Goal: Communication & Community: Share content

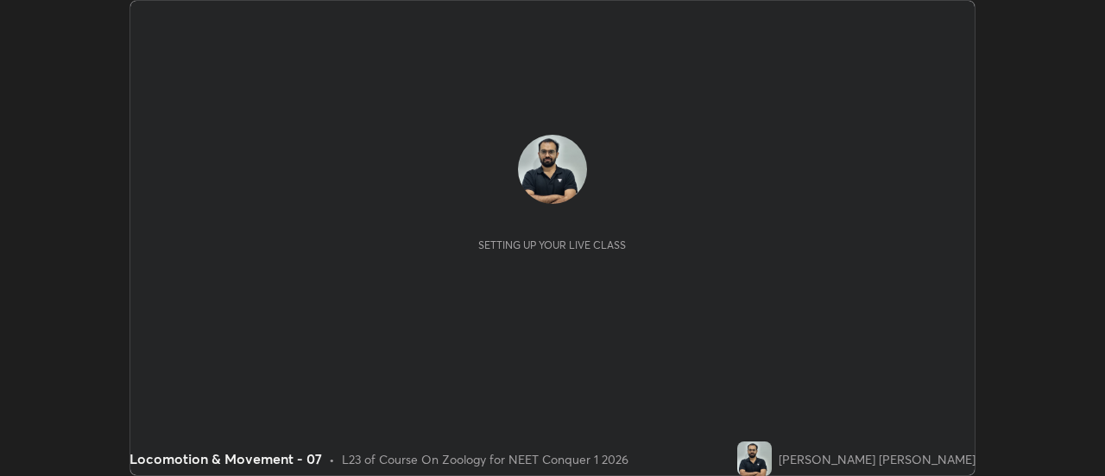
scroll to position [476, 1104]
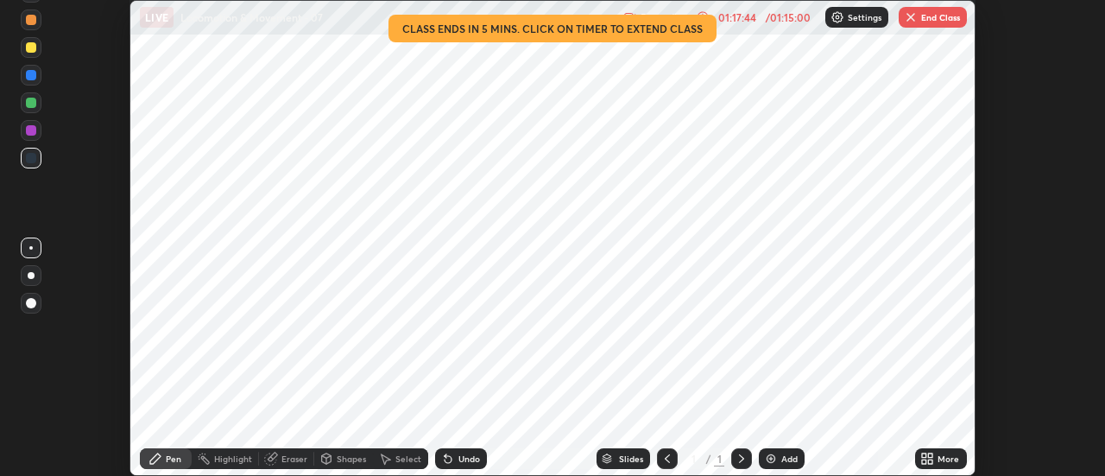
click at [923, 14] on button "End Class" at bounding box center [933, 17] width 68 height 21
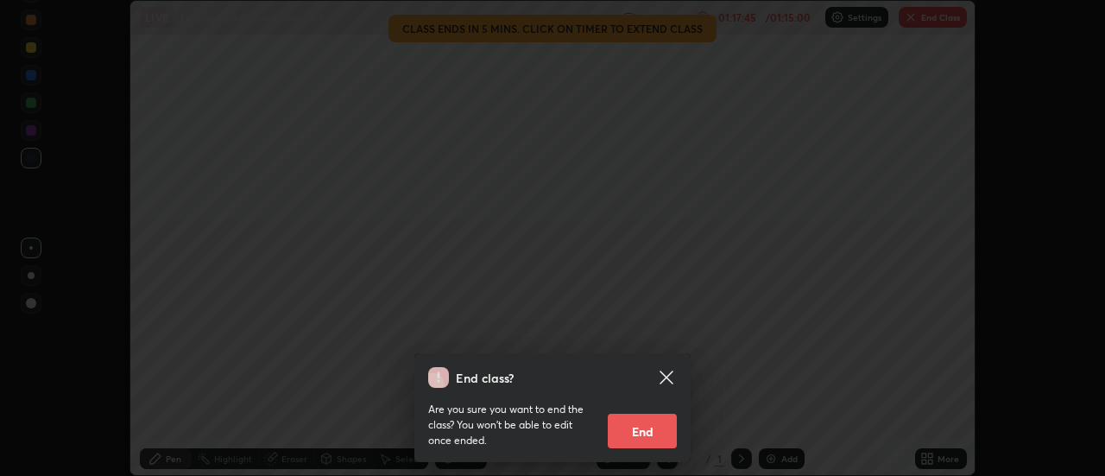
click at [640, 432] on button "End" at bounding box center [642, 430] width 69 height 35
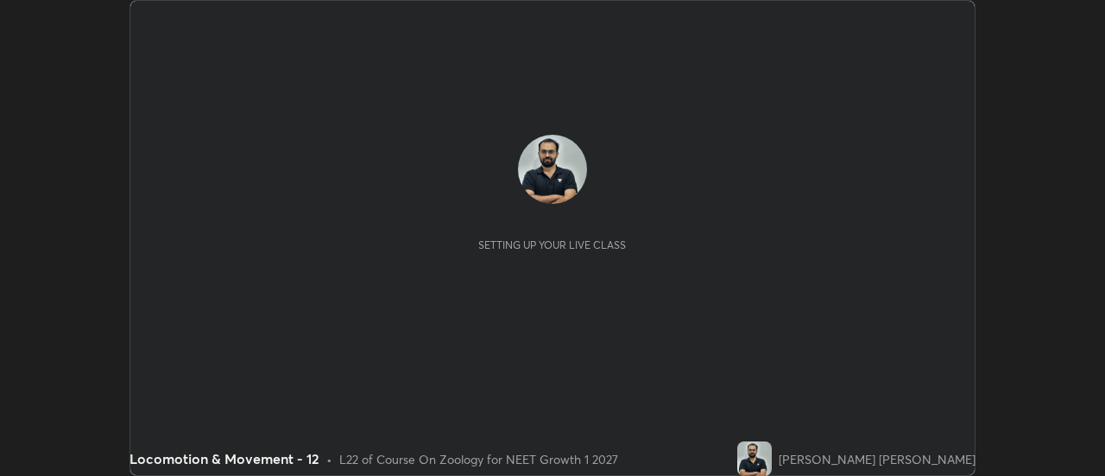
scroll to position [476, 1104]
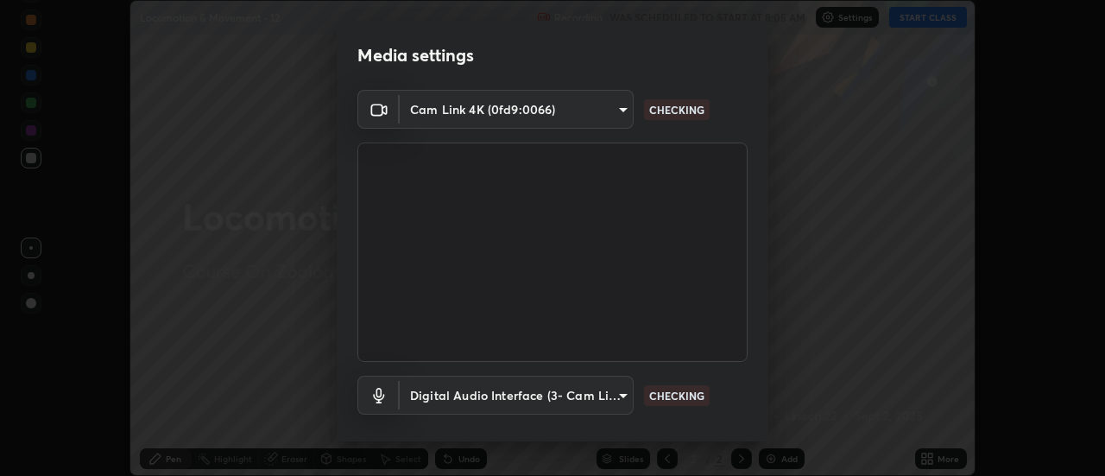
type input "985e4b1f72fc3b9494b48cef3b79fe3b682f9ae0bb15c20acfe574fe2aaad349"
type input "618656b63b7f9ee0ab6491a194f7017e5cc5f8d223736be4f163d7efcd640cbd"
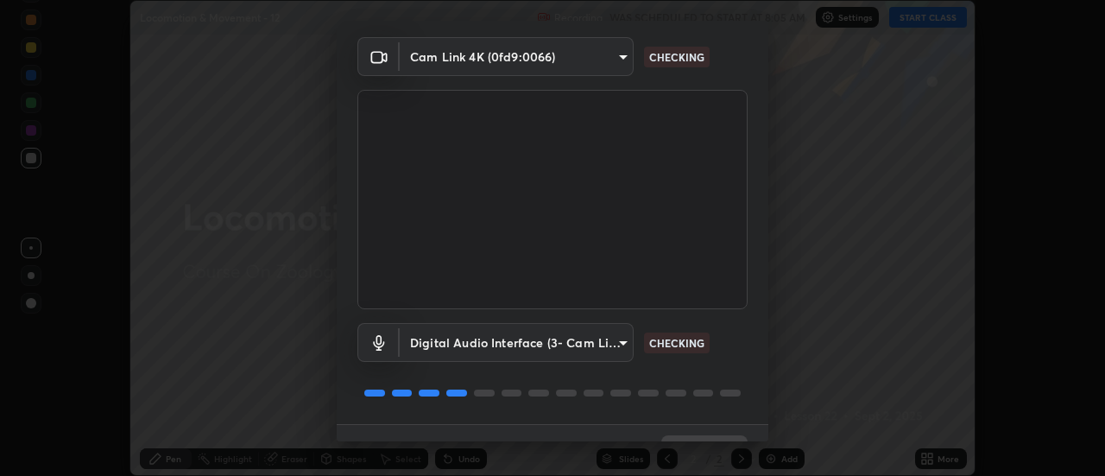
scroll to position [91, 0]
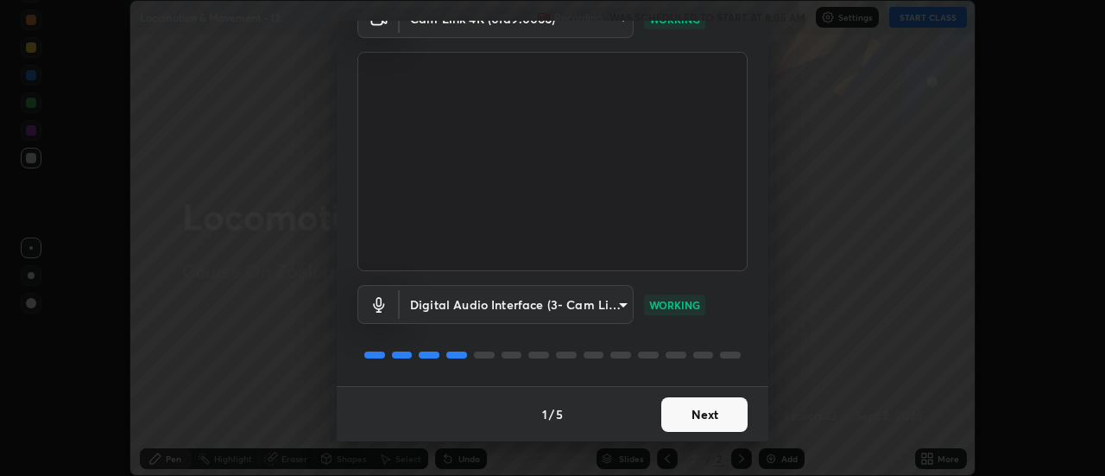
click at [698, 414] on button "Next" at bounding box center [704, 414] width 86 height 35
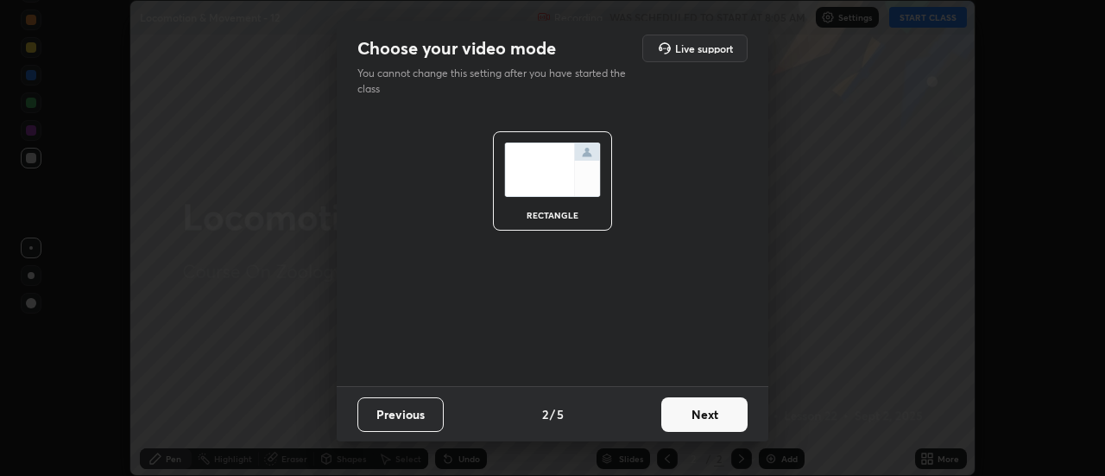
click at [705, 413] on button "Next" at bounding box center [704, 414] width 86 height 35
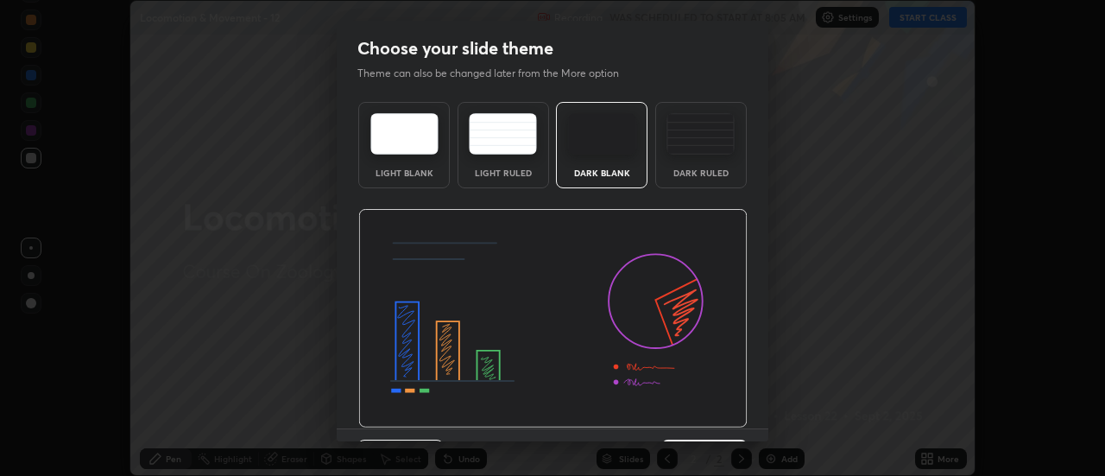
click at [709, 417] on img at bounding box center [552, 318] width 389 height 219
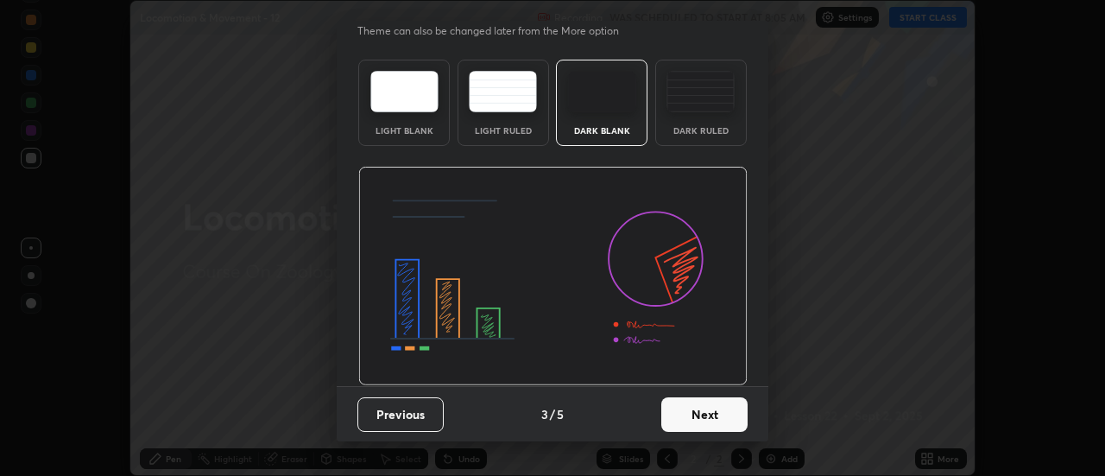
click at [702, 414] on button "Next" at bounding box center [704, 414] width 86 height 35
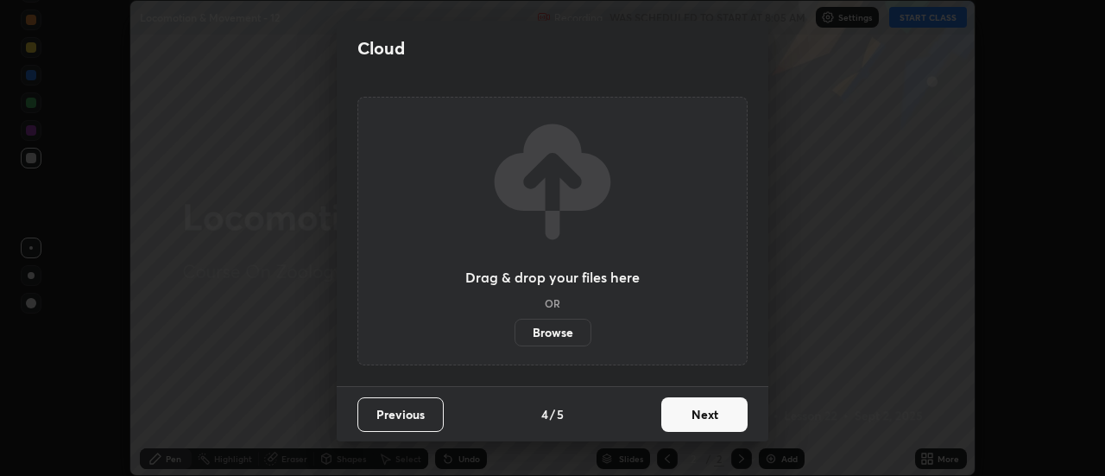
scroll to position [0, 0]
click at [706, 416] on button "Next" at bounding box center [704, 414] width 86 height 35
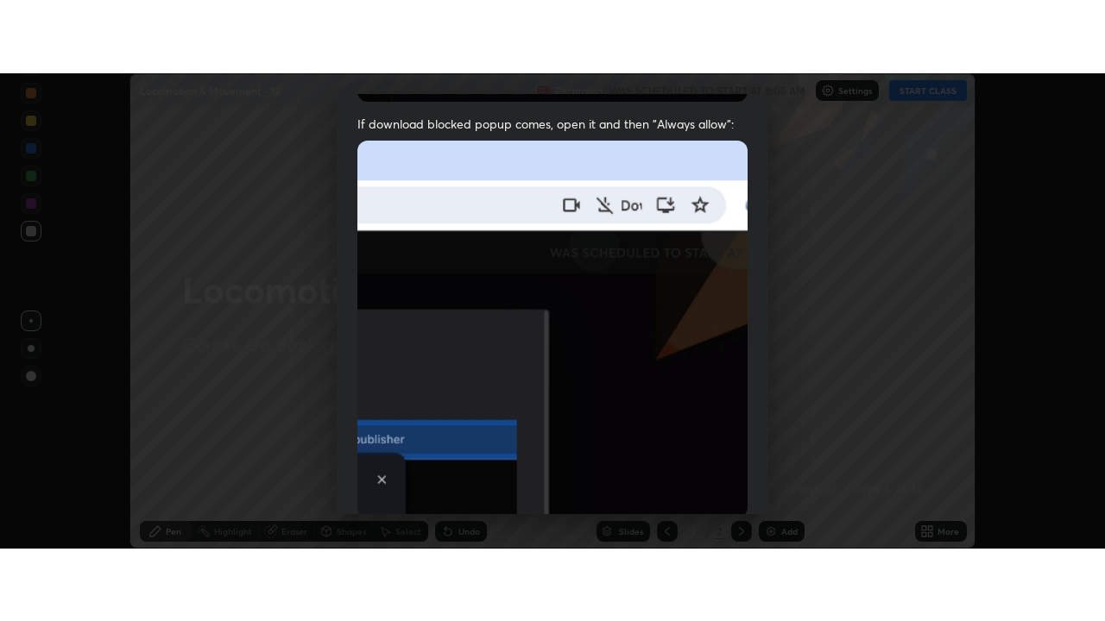
scroll to position [443, 0]
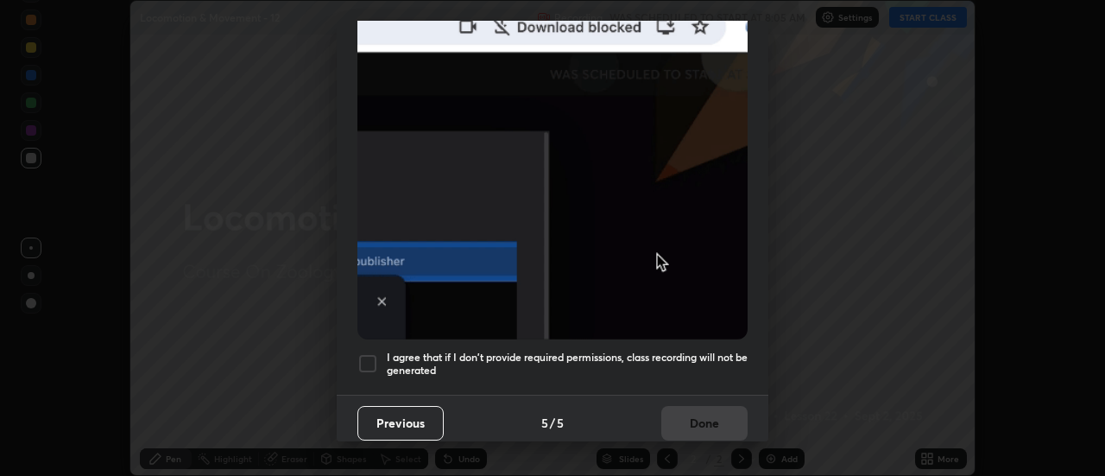
click at [678, 360] on h5 "I agree that if I don't provide required permissions, class recording will not …" at bounding box center [567, 363] width 361 height 27
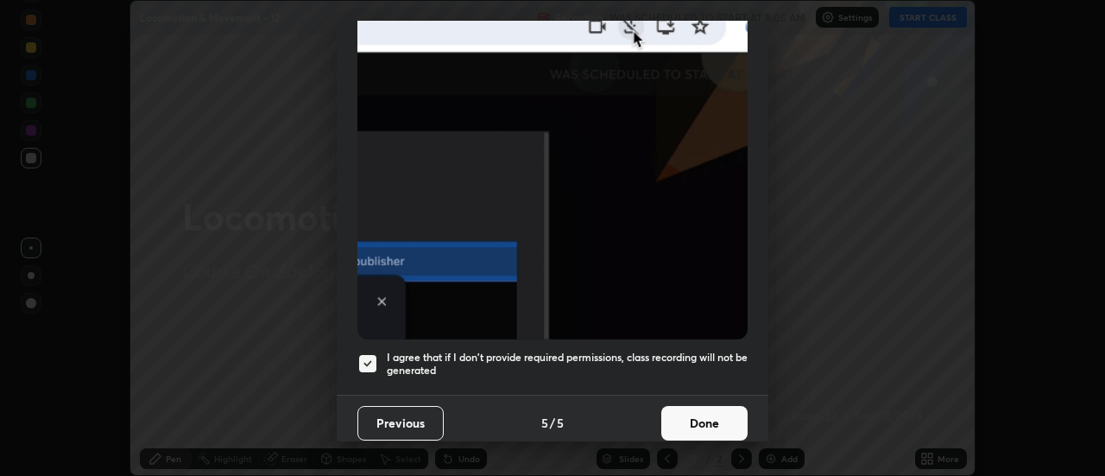
click at [697, 406] on button "Done" at bounding box center [704, 423] width 86 height 35
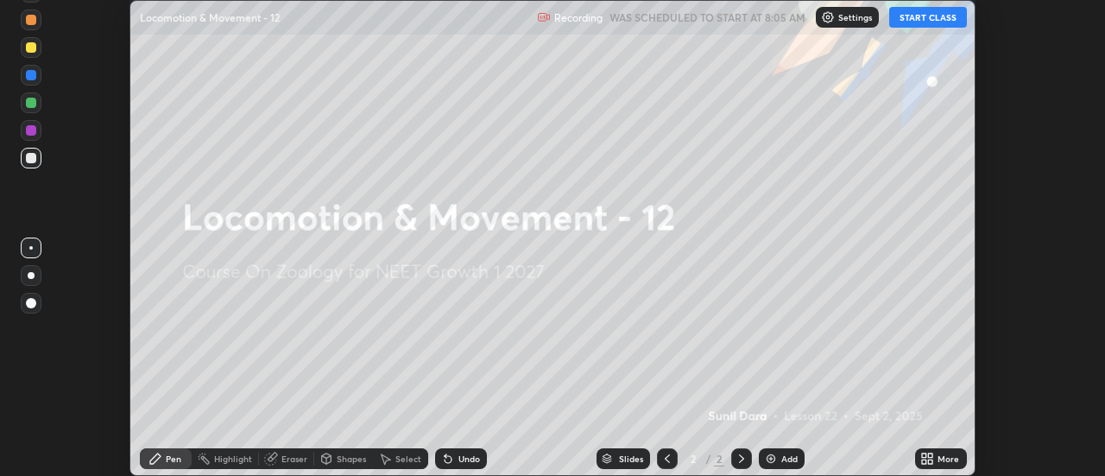
click at [929, 456] on icon at bounding box center [931, 455] width 4 height 4
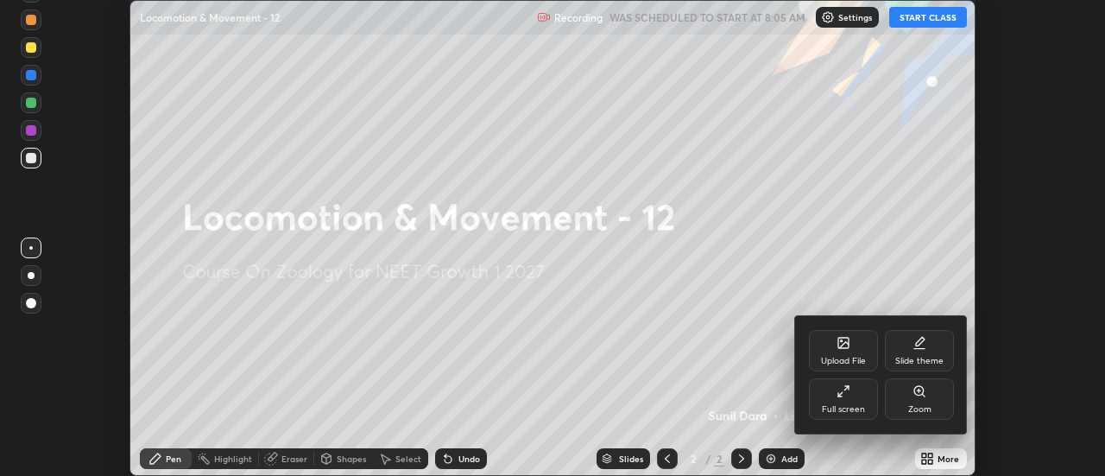
click at [844, 394] on icon at bounding box center [843, 391] width 14 height 14
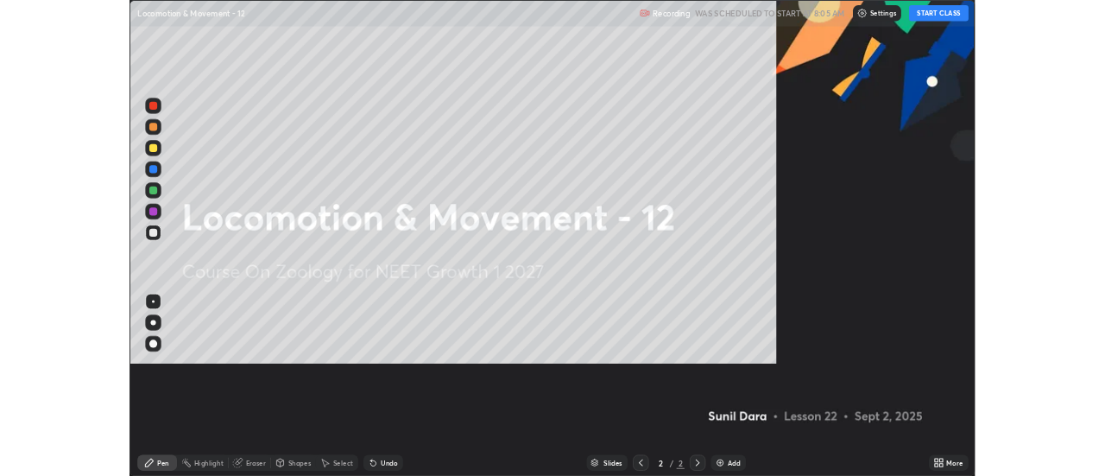
scroll to position [621, 1105]
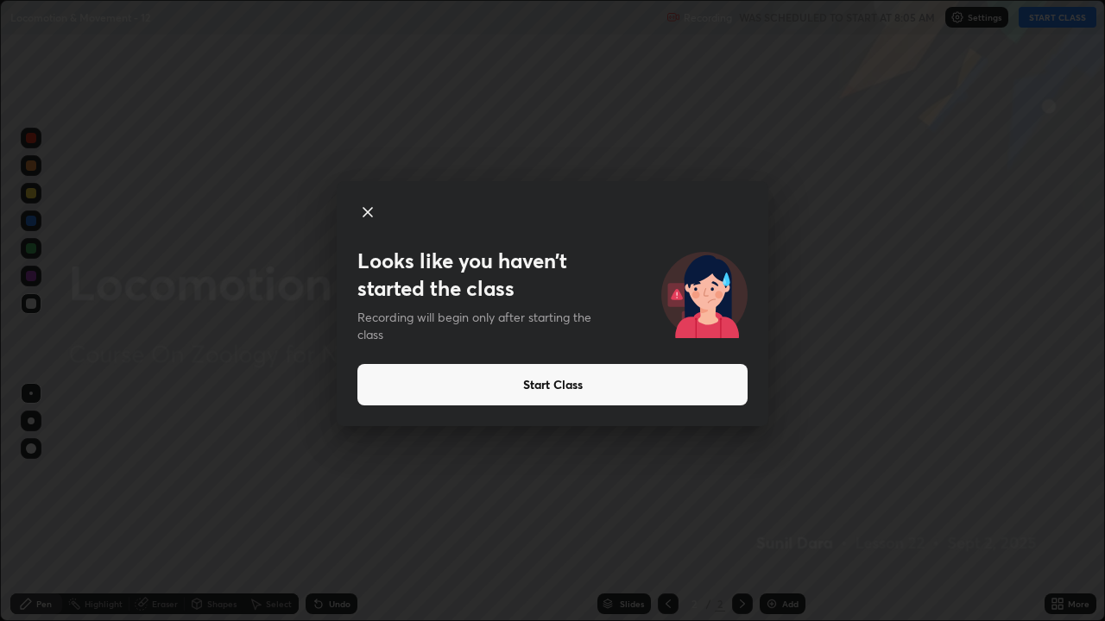
click at [717, 388] on button "Start Class" at bounding box center [552, 384] width 390 height 41
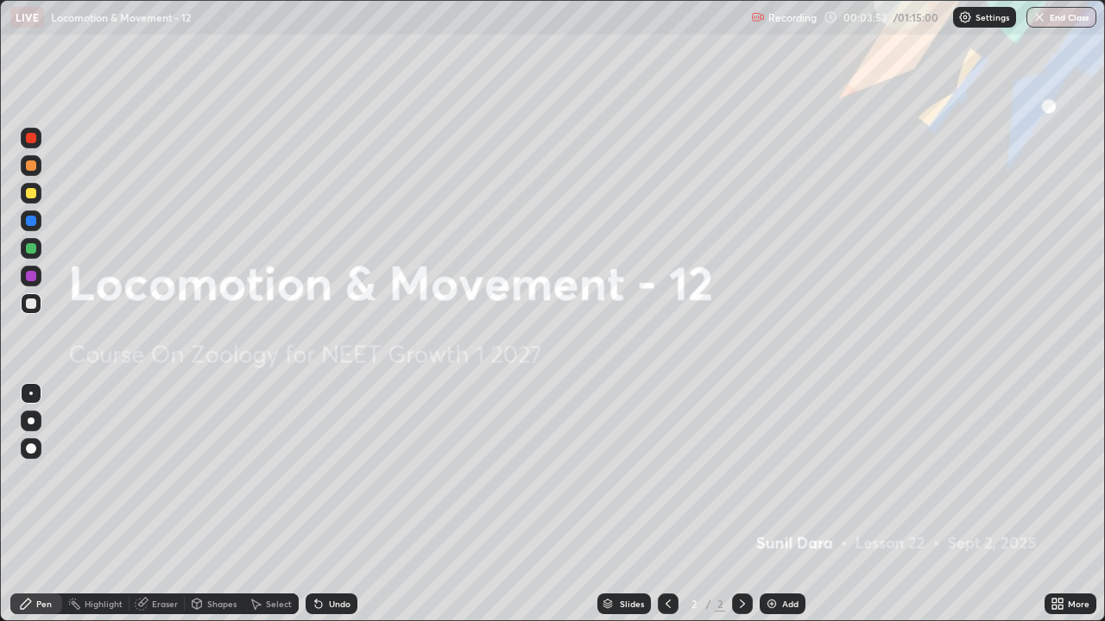
click at [778, 475] on div "Add" at bounding box center [783, 604] width 46 height 21
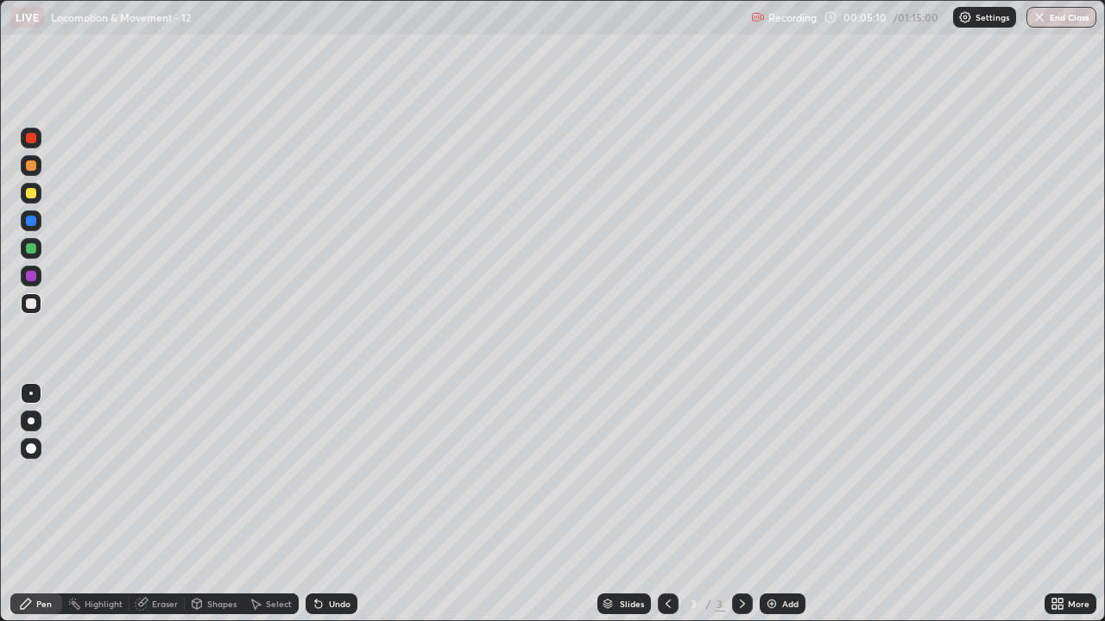
click at [24, 420] on div at bounding box center [31, 421] width 21 height 21
click at [31, 421] on div at bounding box center [31, 421] width 7 height 7
click at [31, 394] on div at bounding box center [30, 393] width 3 height 3
click at [28, 424] on div at bounding box center [31, 421] width 21 height 21
click at [27, 313] on div at bounding box center [31, 303] width 21 height 21
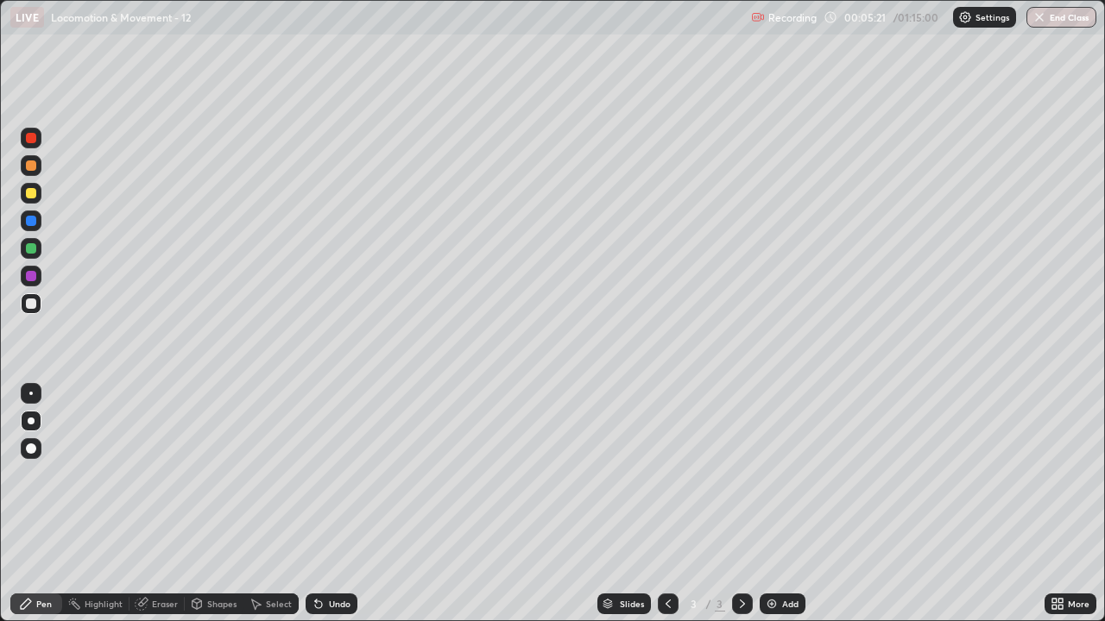
click at [30, 307] on div at bounding box center [31, 304] width 10 height 10
click at [34, 420] on div at bounding box center [31, 421] width 7 height 7
click at [31, 305] on div at bounding box center [31, 304] width 10 height 10
click at [31, 421] on div at bounding box center [31, 421] width 7 height 7
click at [31, 277] on div at bounding box center [31, 276] width 10 height 10
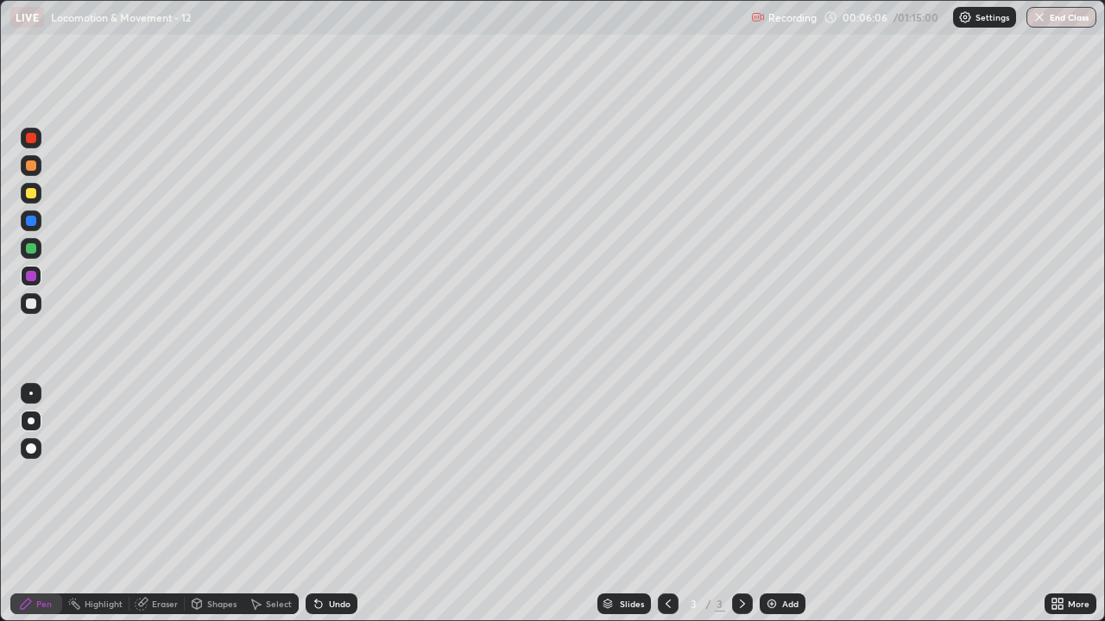
click at [35, 301] on div at bounding box center [31, 304] width 10 height 10
click at [39, 225] on div at bounding box center [31, 221] width 21 height 21
click at [29, 256] on div at bounding box center [31, 248] width 21 height 21
click at [333, 475] on div "Undo" at bounding box center [340, 604] width 22 height 9
click at [334, 475] on div "Undo" at bounding box center [332, 604] width 52 height 21
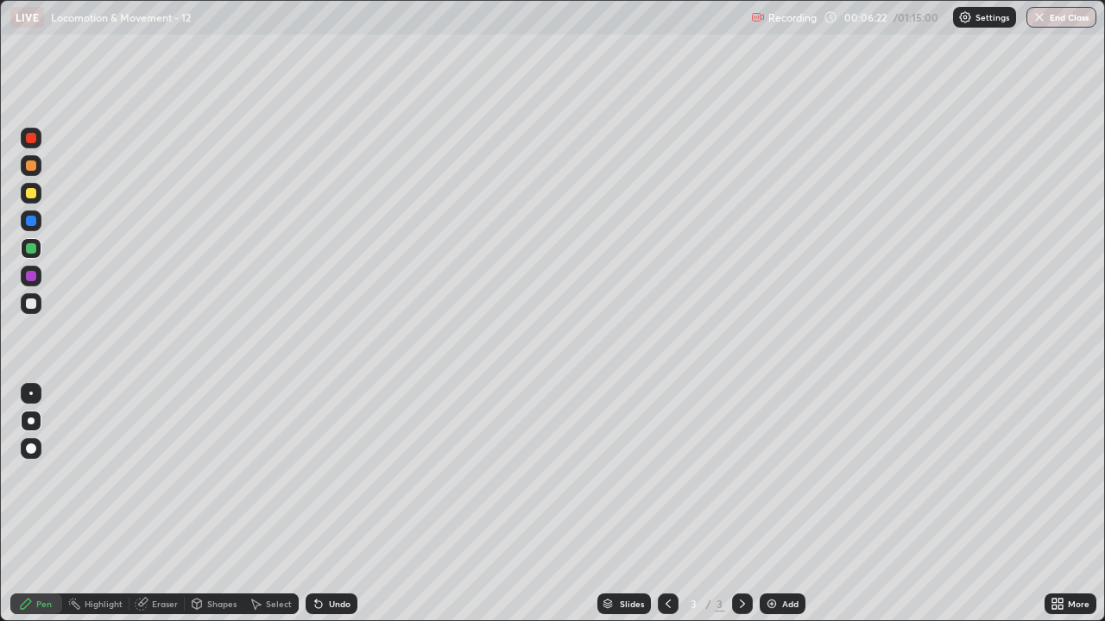
click at [337, 475] on div "Undo" at bounding box center [340, 604] width 22 height 9
click at [336, 475] on div "Undo" at bounding box center [332, 604] width 52 height 21
click at [339, 475] on div "Undo" at bounding box center [340, 604] width 22 height 9
click at [340, 475] on div "Undo" at bounding box center [340, 604] width 22 height 9
click at [337, 475] on div "Undo" at bounding box center [332, 604] width 52 height 21
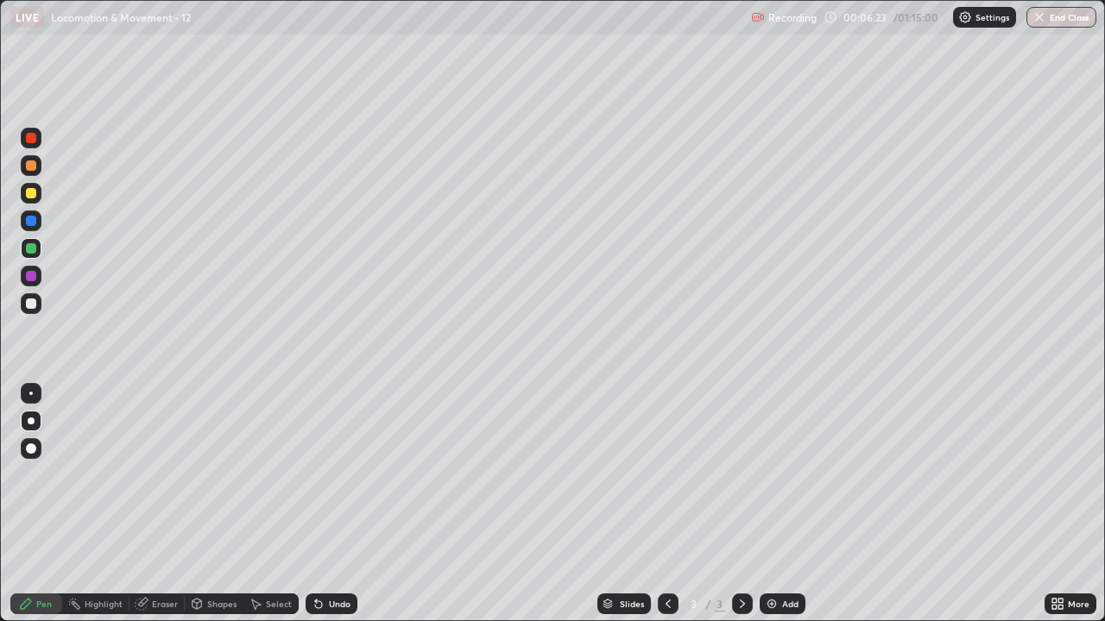
click at [338, 475] on div "Undo" at bounding box center [332, 604] width 52 height 21
click at [336, 475] on div "Undo" at bounding box center [332, 604] width 52 height 21
click at [337, 475] on div "Undo" at bounding box center [340, 604] width 22 height 9
click at [28, 225] on div at bounding box center [31, 221] width 10 height 10
click at [38, 249] on div at bounding box center [31, 248] width 21 height 21
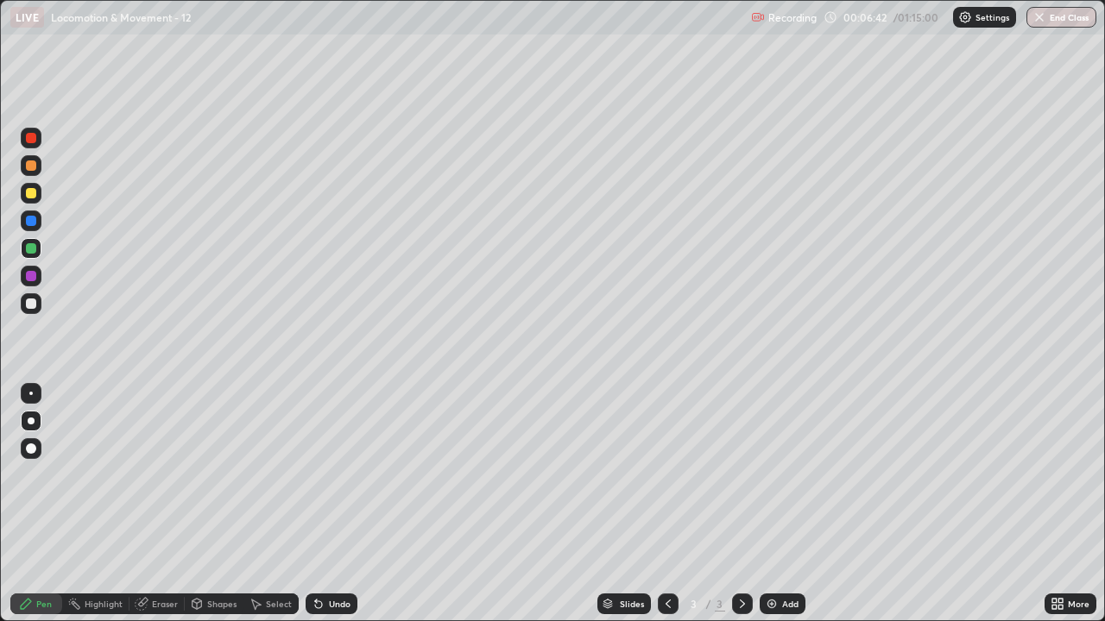
click at [35, 274] on div at bounding box center [31, 276] width 10 height 10
click at [35, 223] on div at bounding box center [31, 221] width 10 height 10
click at [39, 199] on div at bounding box center [31, 193] width 21 height 21
click at [35, 307] on div at bounding box center [31, 304] width 10 height 10
click at [38, 308] on div at bounding box center [31, 303] width 21 height 21
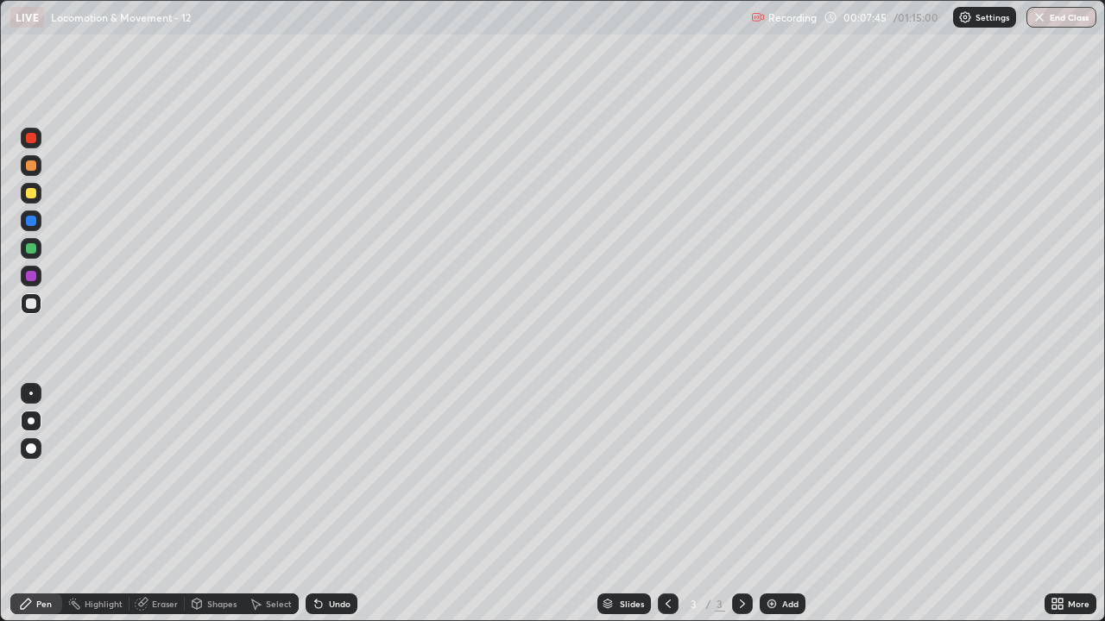
click at [32, 304] on div at bounding box center [31, 304] width 10 height 10
click at [28, 195] on div at bounding box center [31, 193] width 10 height 10
click at [31, 167] on div at bounding box center [31, 166] width 10 height 10
click at [345, 475] on div "Undo" at bounding box center [340, 604] width 22 height 9
click at [343, 475] on div "Undo" at bounding box center [340, 604] width 22 height 9
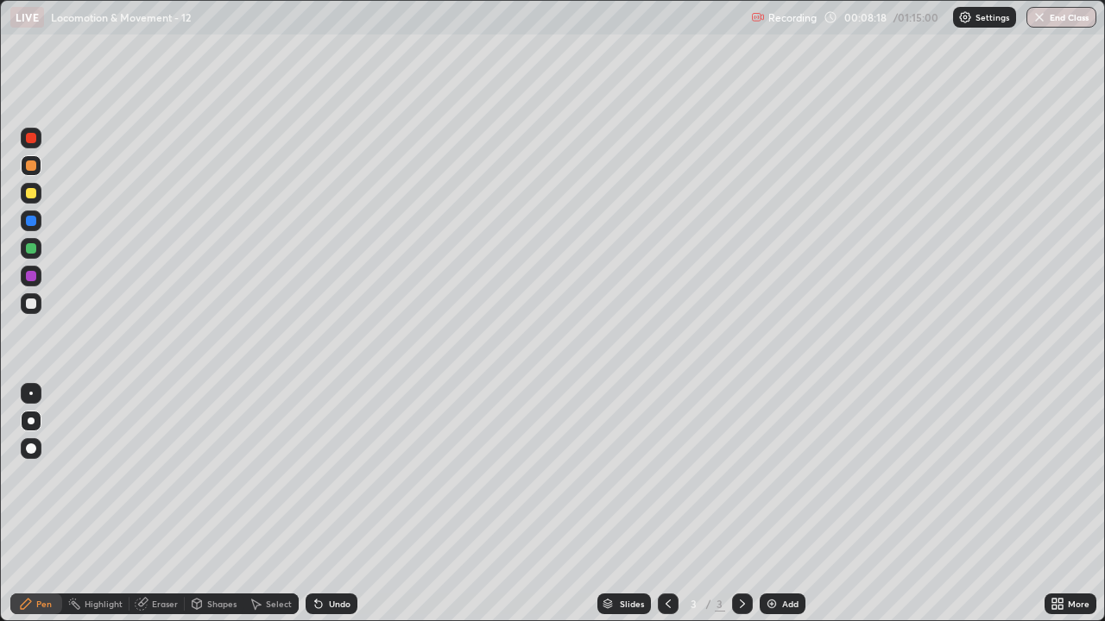
click at [344, 475] on div "Undo" at bounding box center [340, 604] width 22 height 9
click at [345, 475] on div "Undo" at bounding box center [340, 604] width 22 height 9
click at [29, 310] on div at bounding box center [31, 303] width 21 height 21
click at [26, 200] on div at bounding box center [31, 193] width 21 height 21
click at [31, 305] on div at bounding box center [31, 304] width 10 height 10
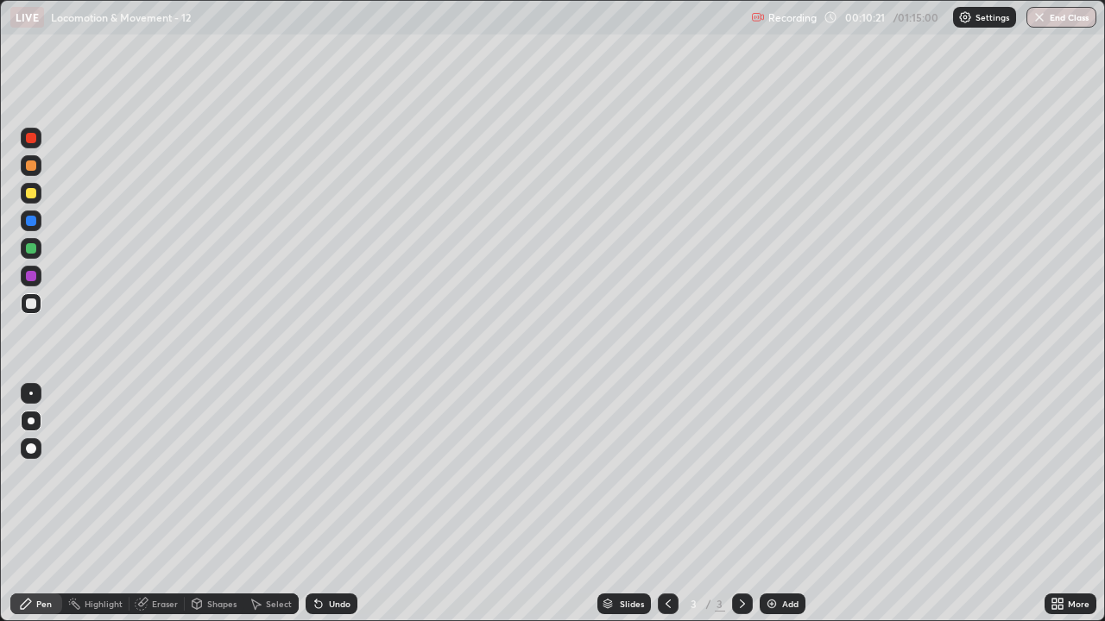
click at [37, 168] on div at bounding box center [31, 165] width 21 height 21
click at [28, 310] on div at bounding box center [31, 303] width 21 height 21
click at [29, 193] on div at bounding box center [31, 193] width 10 height 10
click at [30, 303] on div at bounding box center [31, 304] width 10 height 10
click at [28, 312] on div at bounding box center [31, 303] width 21 height 21
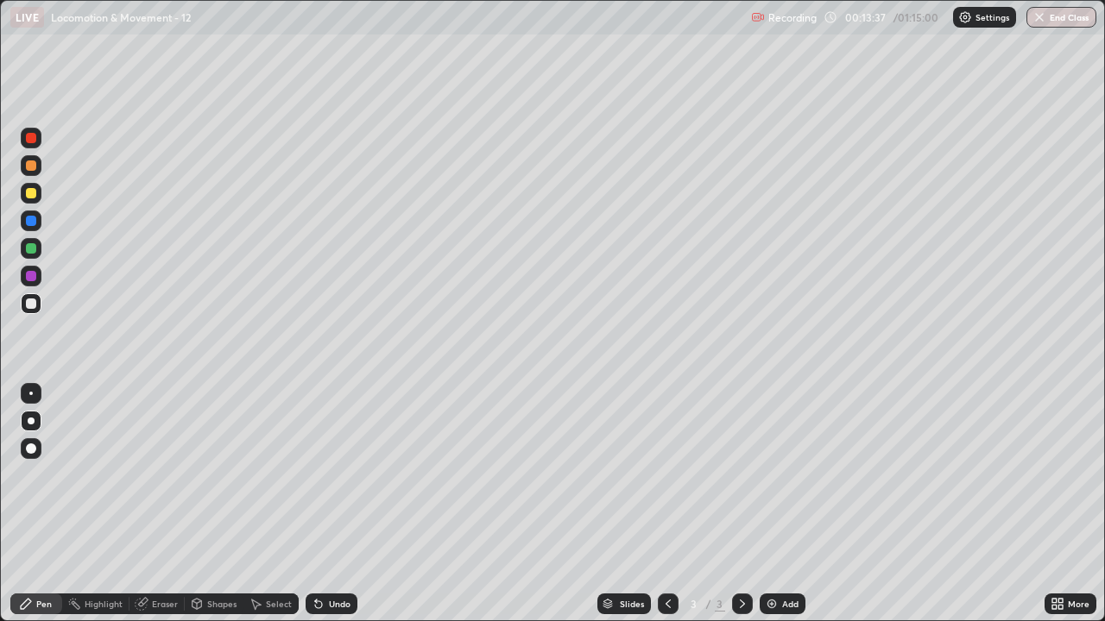
click at [32, 304] on div at bounding box center [31, 304] width 10 height 10
click at [741, 475] on icon at bounding box center [742, 604] width 14 height 14
click at [784, 475] on div "Add" at bounding box center [790, 604] width 16 height 9
click at [27, 307] on div at bounding box center [31, 304] width 10 height 10
click at [34, 312] on div at bounding box center [31, 303] width 21 height 21
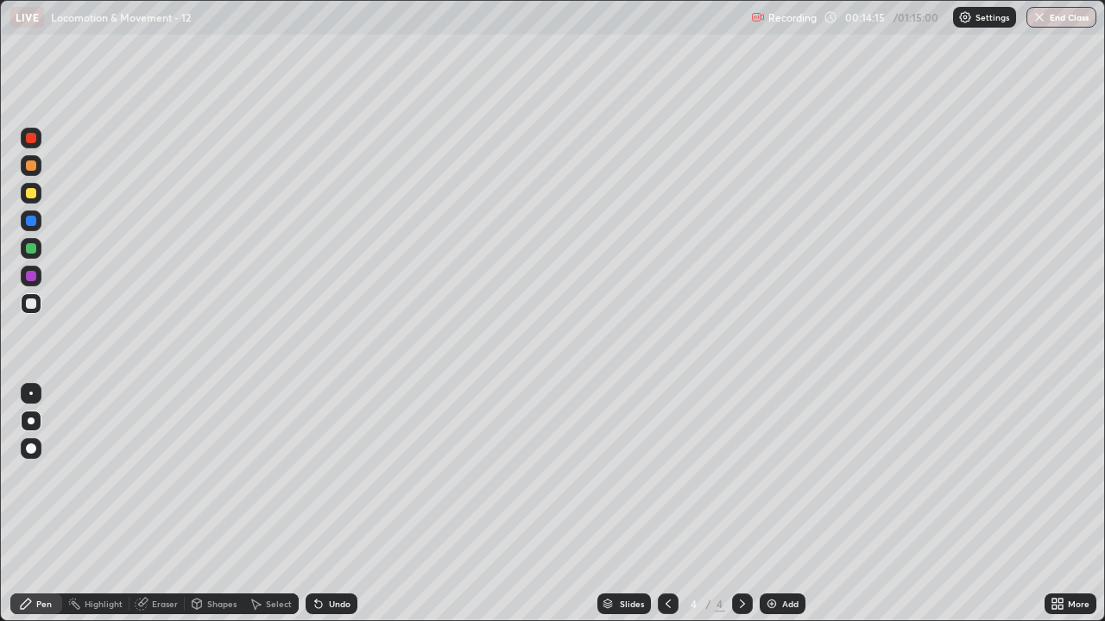
click at [336, 475] on div "Undo" at bounding box center [340, 604] width 22 height 9
click at [339, 475] on div "Undo" at bounding box center [340, 604] width 22 height 9
click at [27, 301] on div at bounding box center [31, 304] width 10 height 10
click at [1054, 475] on icon at bounding box center [1054, 607] width 4 height 4
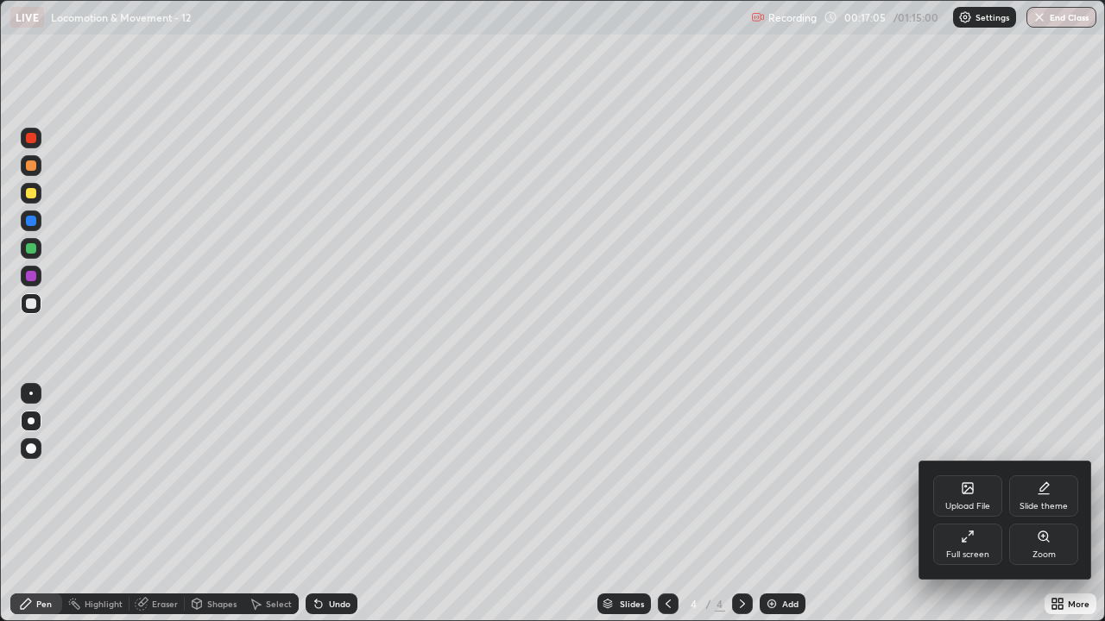
click at [971, 475] on div "Full screen" at bounding box center [967, 544] width 69 height 41
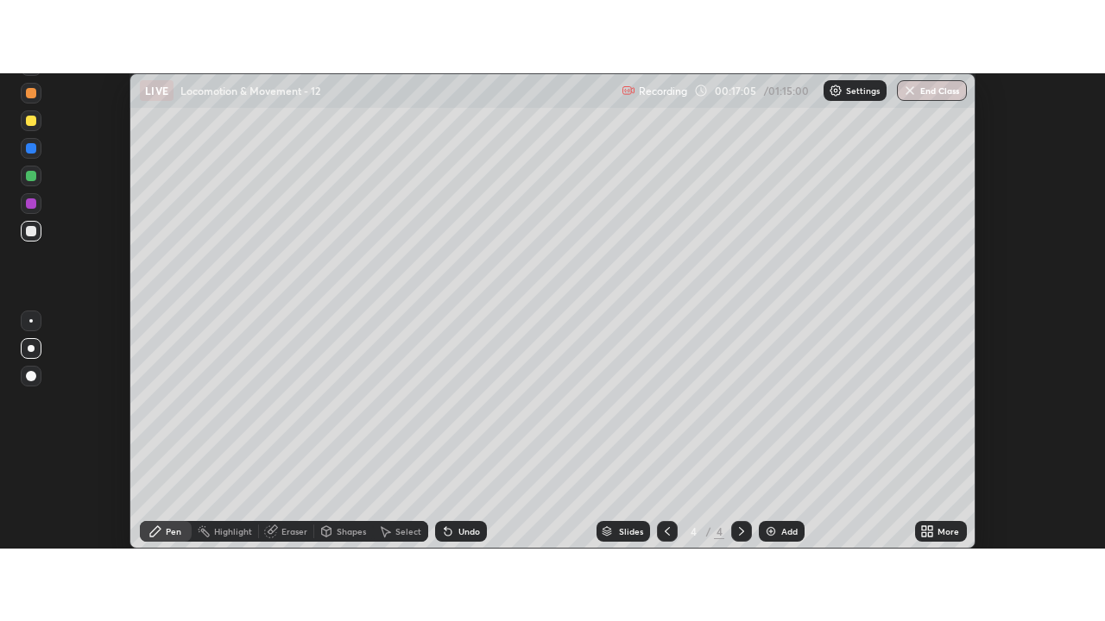
scroll to position [85839, 85210]
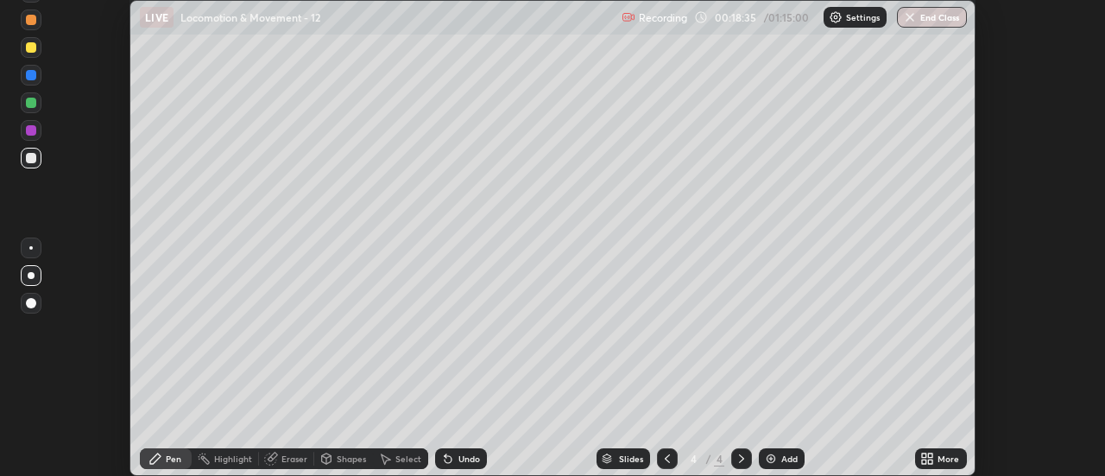
click at [930, 458] on icon at bounding box center [927, 458] width 14 height 14
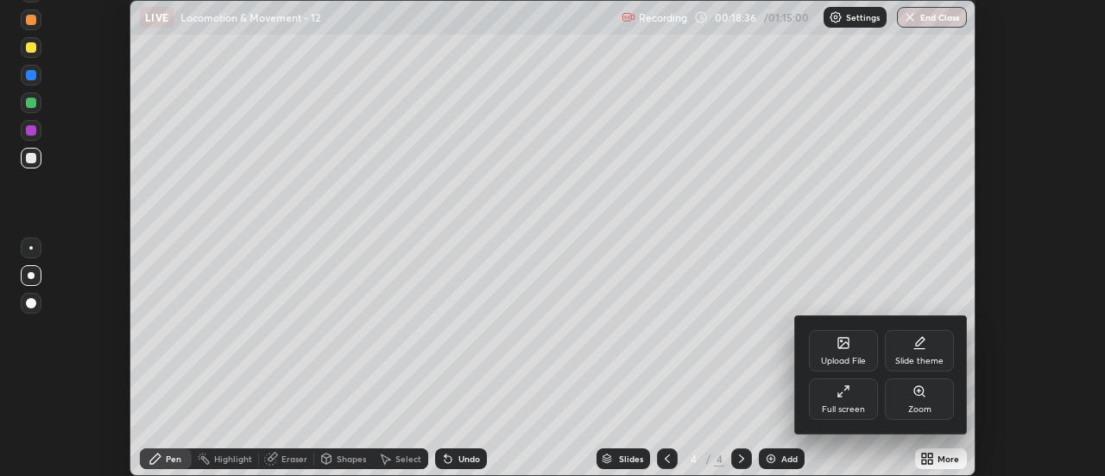
click at [849, 410] on div "Full screen" at bounding box center [843, 409] width 43 height 9
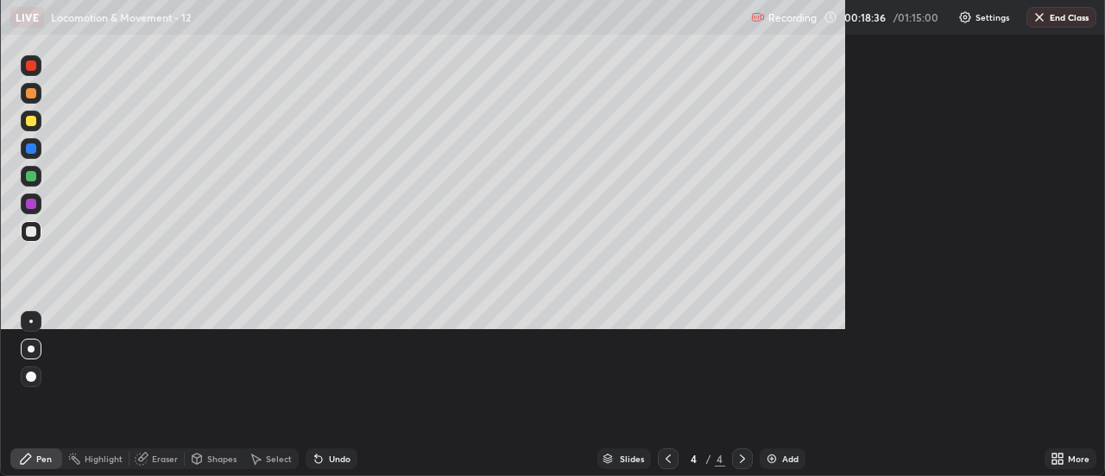
scroll to position [621, 1105]
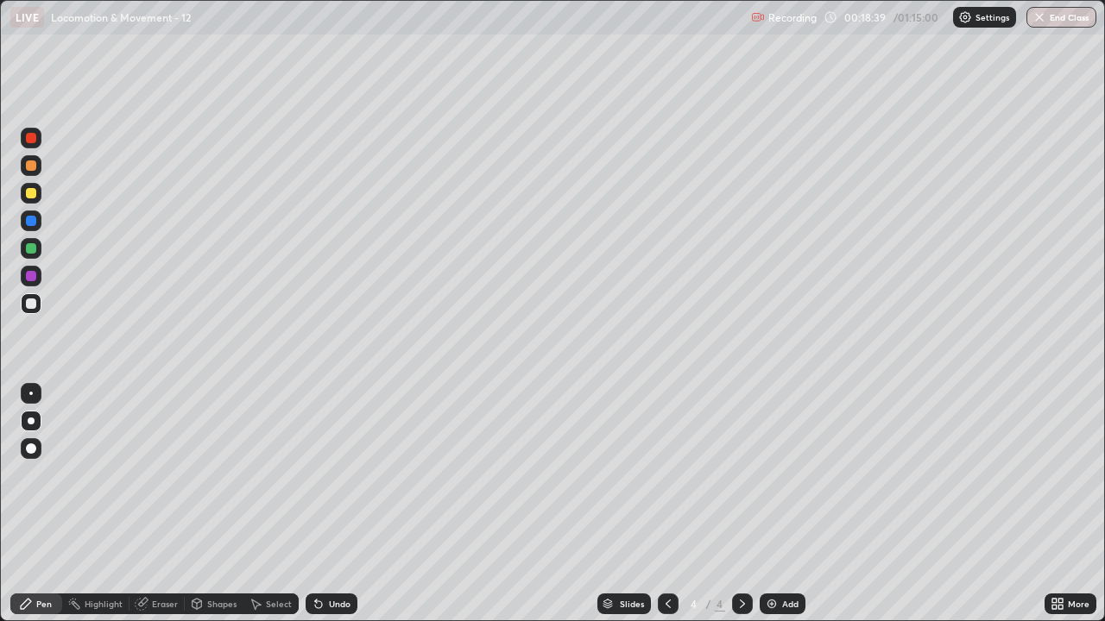
click at [31, 220] on div at bounding box center [31, 221] width 10 height 10
click at [39, 222] on div at bounding box center [31, 221] width 21 height 21
click at [38, 313] on div at bounding box center [31, 304] width 21 height 28
click at [40, 302] on div at bounding box center [31, 303] width 21 height 21
click at [39, 249] on div at bounding box center [31, 248] width 21 height 21
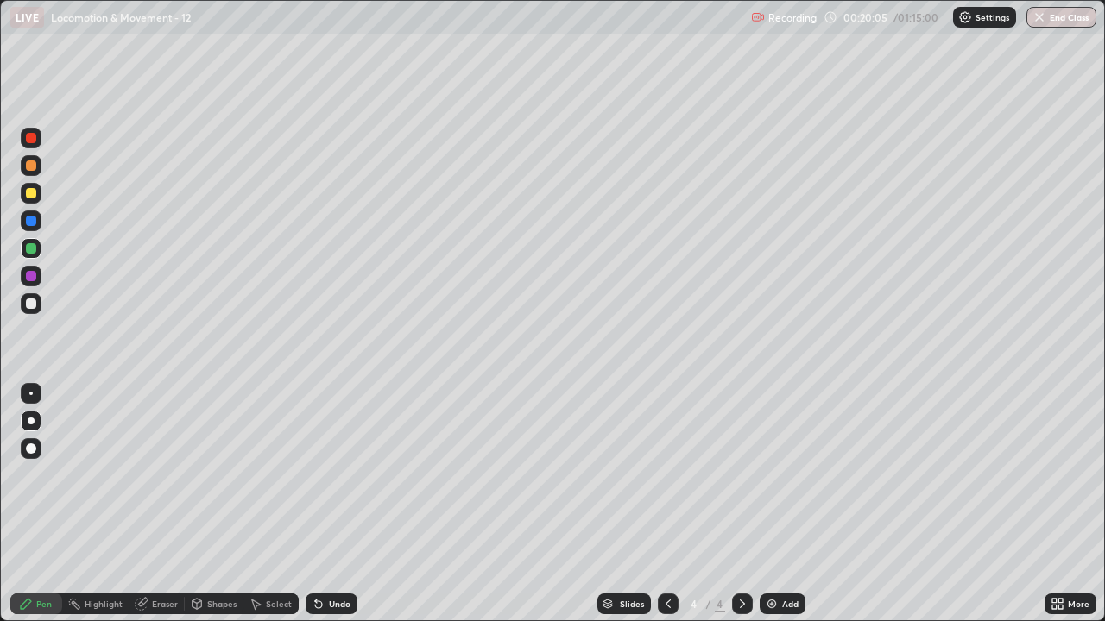
click at [38, 301] on div at bounding box center [31, 303] width 21 height 21
click at [28, 312] on div at bounding box center [31, 303] width 21 height 21
click at [23, 192] on div at bounding box center [31, 193] width 21 height 21
click at [33, 305] on div at bounding box center [31, 304] width 10 height 10
click at [35, 307] on div at bounding box center [31, 304] width 10 height 10
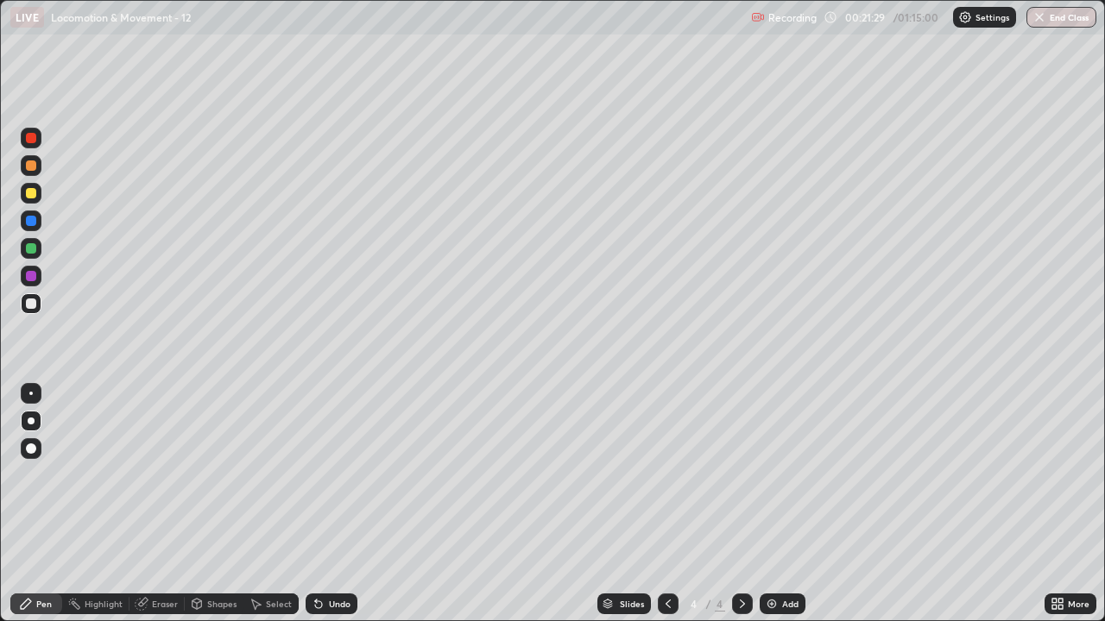
click at [29, 198] on div at bounding box center [31, 193] width 10 height 10
click at [740, 475] on icon at bounding box center [742, 604] width 14 height 14
click at [29, 308] on div at bounding box center [31, 304] width 10 height 10
click at [777, 475] on div "Add" at bounding box center [783, 604] width 46 height 21
click at [31, 190] on div at bounding box center [31, 193] width 10 height 10
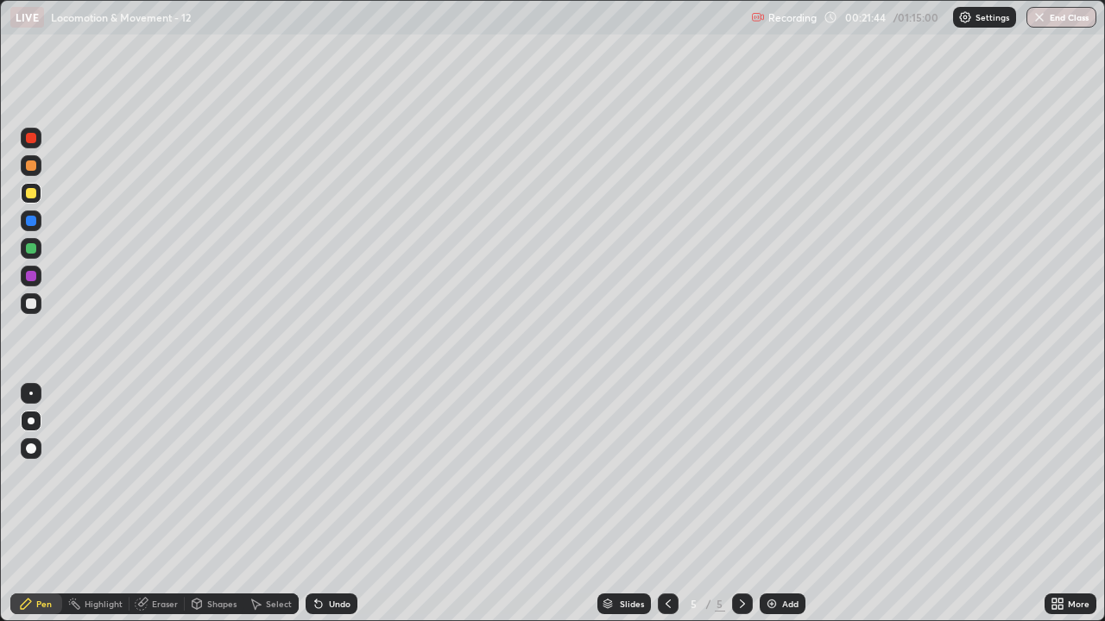
click at [27, 301] on div at bounding box center [31, 304] width 10 height 10
click at [30, 306] on div at bounding box center [31, 304] width 10 height 10
click at [31, 311] on div at bounding box center [31, 303] width 21 height 21
click at [40, 306] on div at bounding box center [31, 303] width 21 height 21
click at [26, 311] on div at bounding box center [31, 303] width 21 height 21
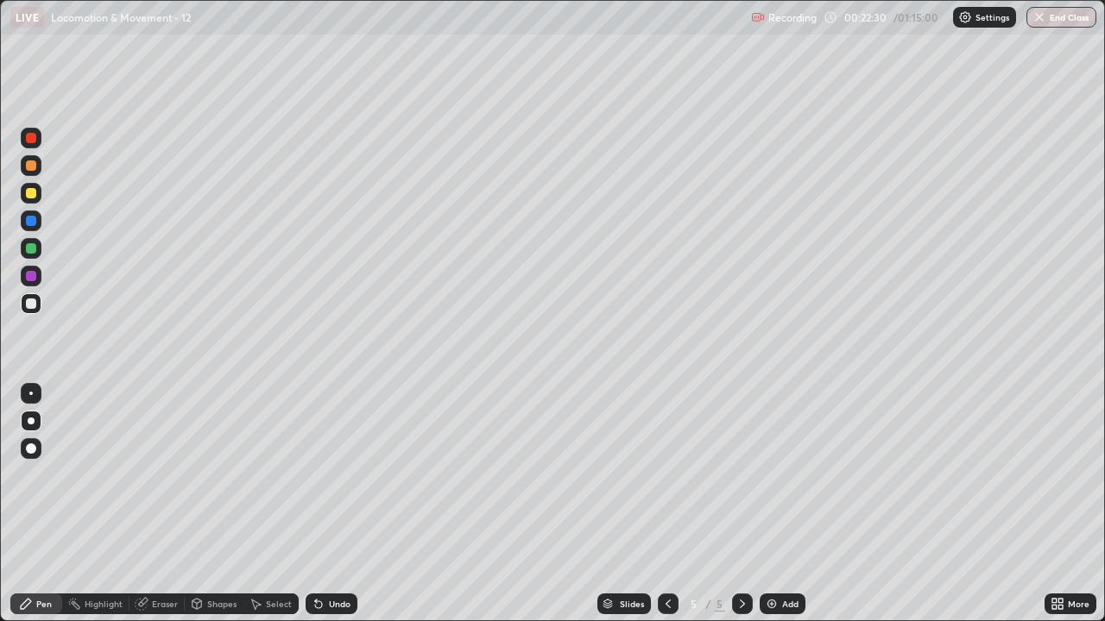
click at [337, 475] on div "Undo" at bounding box center [340, 604] width 22 height 9
click at [29, 304] on div at bounding box center [31, 304] width 10 height 10
click at [28, 306] on div at bounding box center [31, 304] width 10 height 10
click at [666, 475] on icon at bounding box center [668, 604] width 14 height 14
click at [738, 475] on icon at bounding box center [742, 604] width 14 height 14
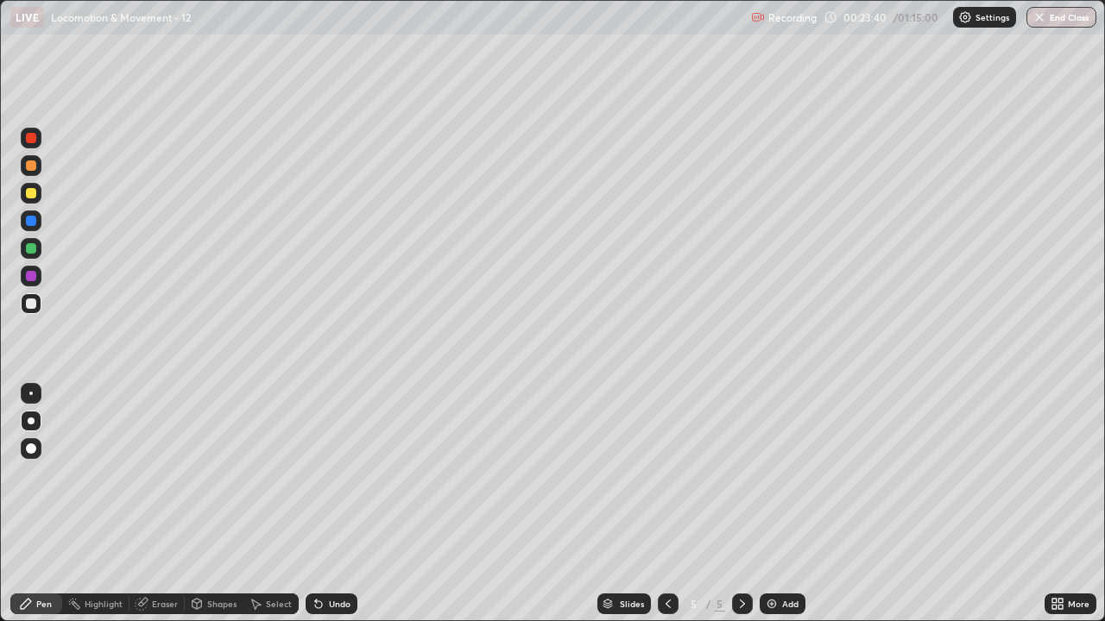
click at [39, 198] on div at bounding box center [31, 193] width 21 height 21
click at [40, 298] on div at bounding box center [31, 303] width 21 height 21
click at [342, 475] on div "Undo" at bounding box center [340, 604] width 22 height 9
click at [341, 475] on div "Undo" at bounding box center [332, 604] width 52 height 21
click at [335, 475] on div "Undo" at bounding box center [340, 604] width 22 height 9
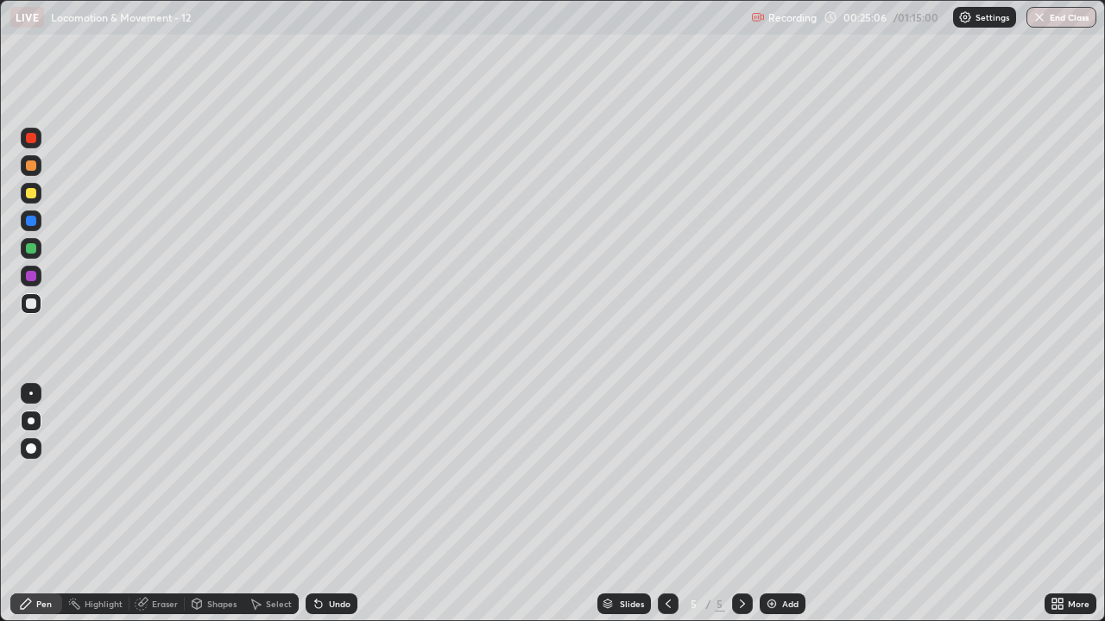
click at [22, 300] on div at bounding box center [31, 303] width 21 height 21
click at [37, 300] on div at bounding box center [31, 303] width 21 height 21
click at [786, 475] on div "Add" at bounding box center [790, 604] width 16 height 9
click at [29, 172] on div at bounding box center [31, 165] width 21 height 21
click at [33, 306] on div at bounding box center [31, 304] width 10 height 10
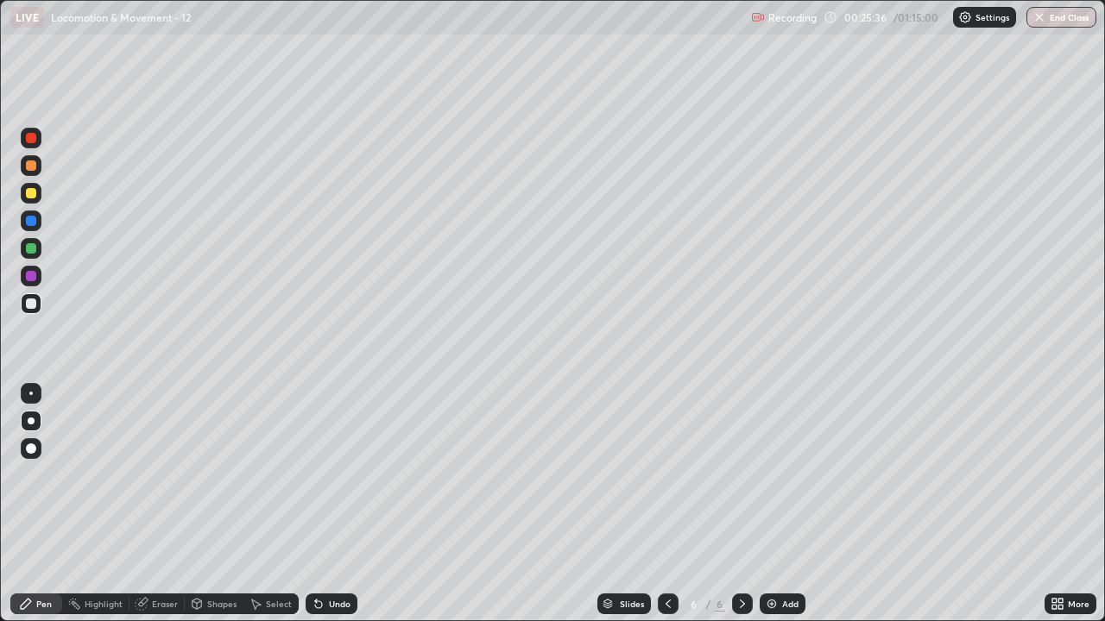
click at [31, 305] on div at bounding box center [31, 304] width 10 height 10
click at [28, 192] on div at bounding box center [31, 193] width 10 height 10
click at [24, 298] on div at bounding box center [31, 303] width 21 height 21
click at [22, 284] on div at bounding box center [31, 276] width 21 height 21
click at [30, 305] on div at bounding box center [31, 304] width 10 height 10
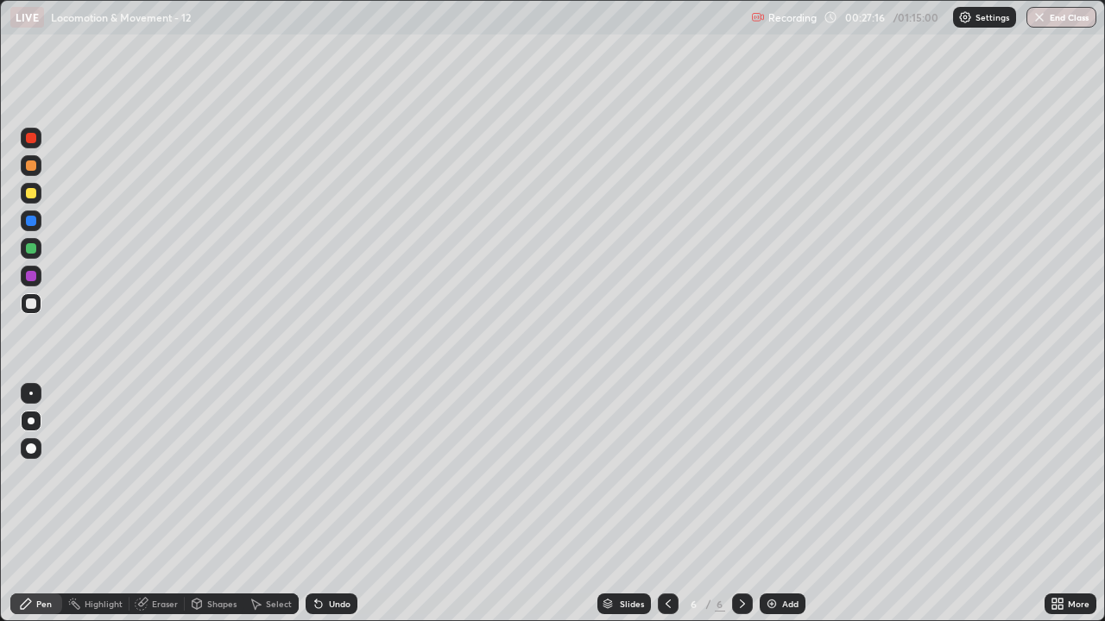
click at [33, 312] on div at bounding box center [31, 303] width 21 height 21
click at [39, 306] on div at bounding box center [31, 303] width 21 height 21
click at [33, 307] on div at bounding box center [31, 304] width 10 height 10
click at [22, 306] on div at bounding box center [31, 303] width 21 height 21
click at [345, 475] on div "Undo" at bounding box center [340, 604] width 22 height 9
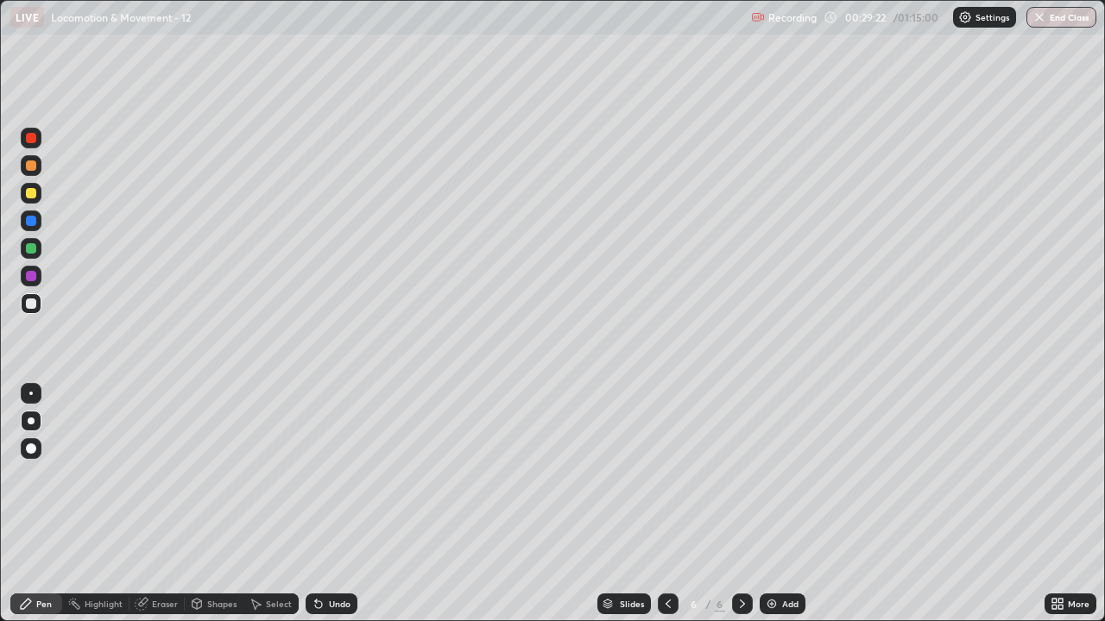
click at [346, 475] on div "Undo" at bounding box center [340, 604] width 22 height 9
click at [350, 475] on div "Undo" at bounding box center [332, 604] width 52 height 21
click at [349, 475] on div "Undo" at bounding box center [332, 604] width 52 height 21
click at [339, 475] on div "Undo" at bounding box center [332, 604] width 52 height 21
click at [343, 475] on div "Undo" at bounding box center [332, 604] width 52 height 21
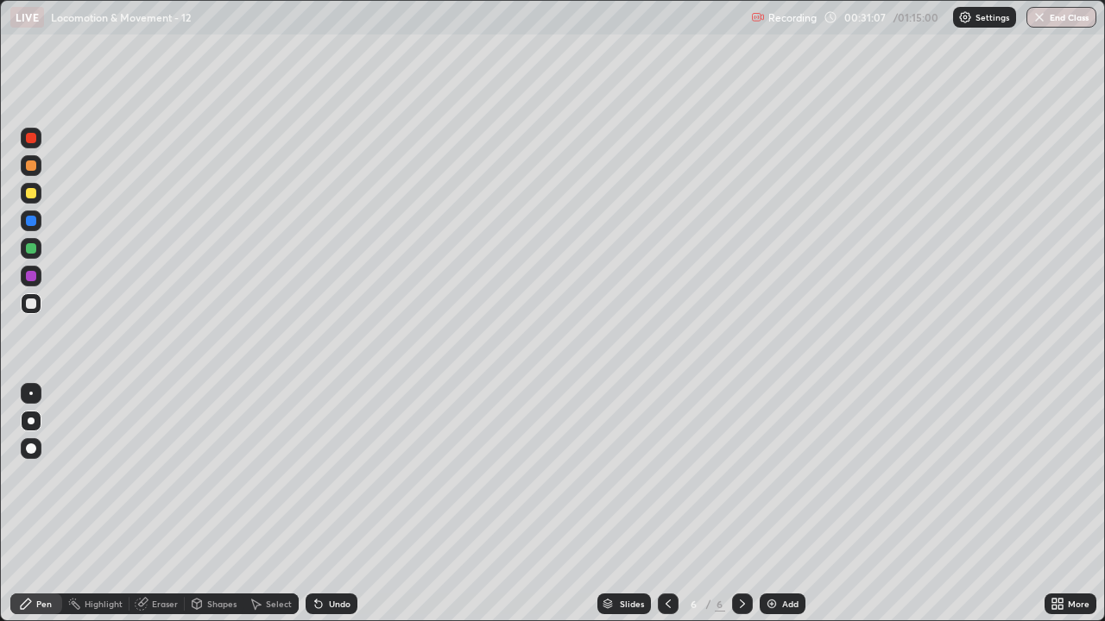
click at [25, 312] on div at bounding box center [31, 303] width 21 height 21
click at [775, 475] on img at bounding box center [772, 604] width 14 height 14
click at [664, 475] on icon at bounding box center [668, 604] width 14 height 14
click at [740, 475] on icon at bounding box center [742, 604] width 14 height 14
click at [27, 202] on div at bounding box center [31, 193] width 21 height 21
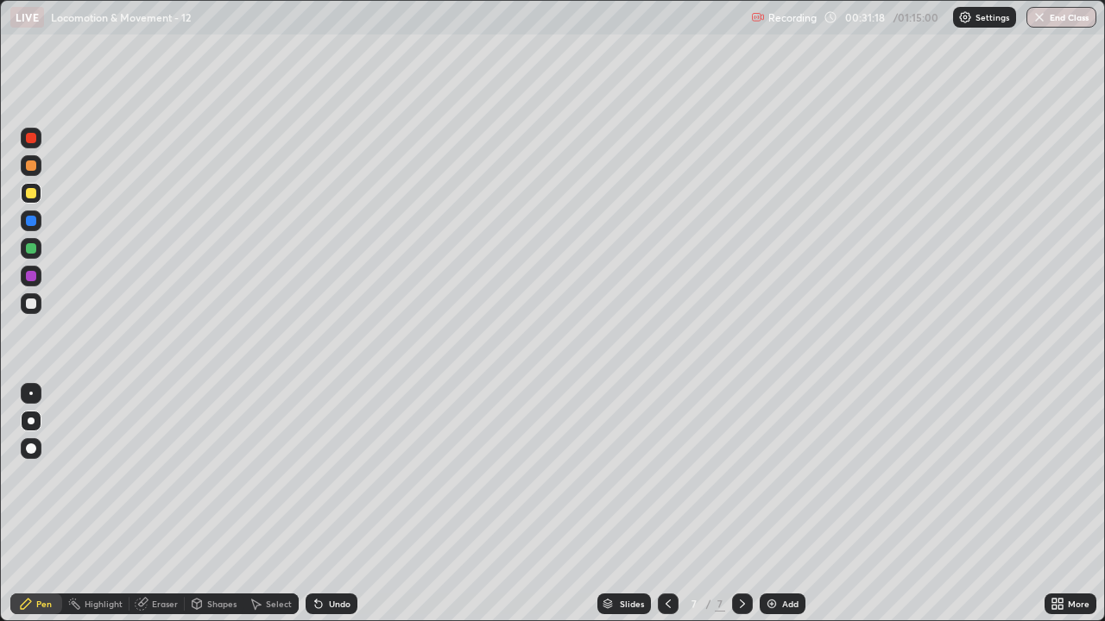
click at [28, 196] on div at bounding box center [31, 193] width 10 height 10
click at [34, 307] on div at bounding box center [31, 304] width 10 height 10
click at [32, 304] on div at bounding box center [31, 304] width 10 height 10
click at [31, 305] on div at bounding box center [31, 304] width 10 height 10
click at [31, 311] on div at bounding box center [31, 303] width 21 height 21
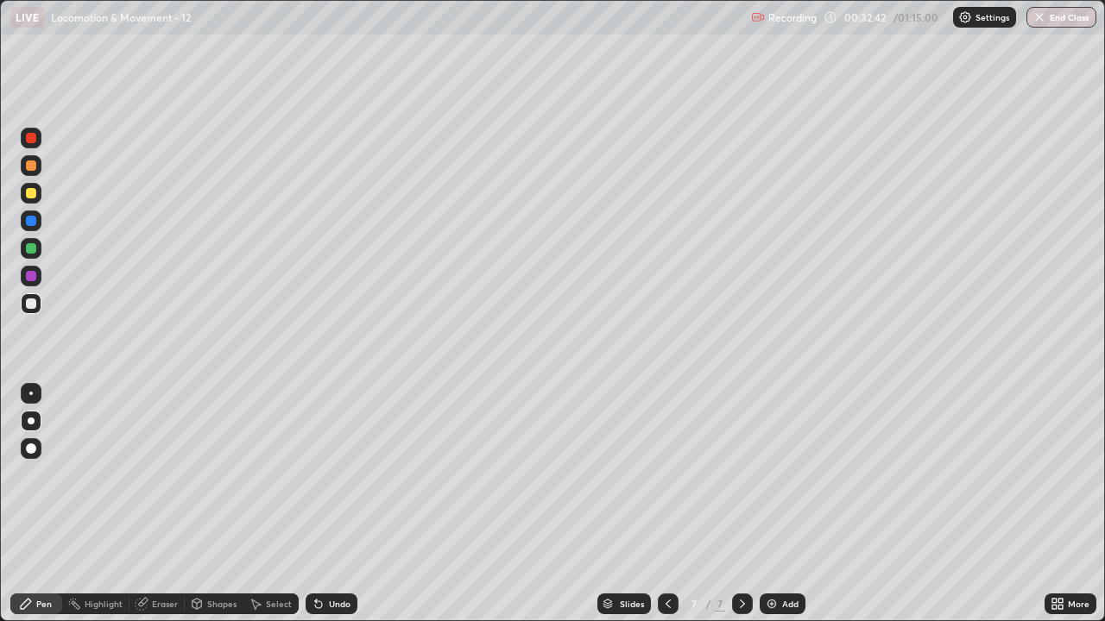
click at [24, 304] on div at bounding box center [31, 303] width 21 height 21
click at [32, 276] on div at bounding box center [31, 276] width 10 height 10
click at [39, 304] on div at bounding box center [31, 303] width 21 height 21
click at [343, 475] on div "Undo" at bounding box center [332, 604] width 52 height 21
click at [333, 475] on div "Undo" at bounding box center [340, 604] width 22 height 9
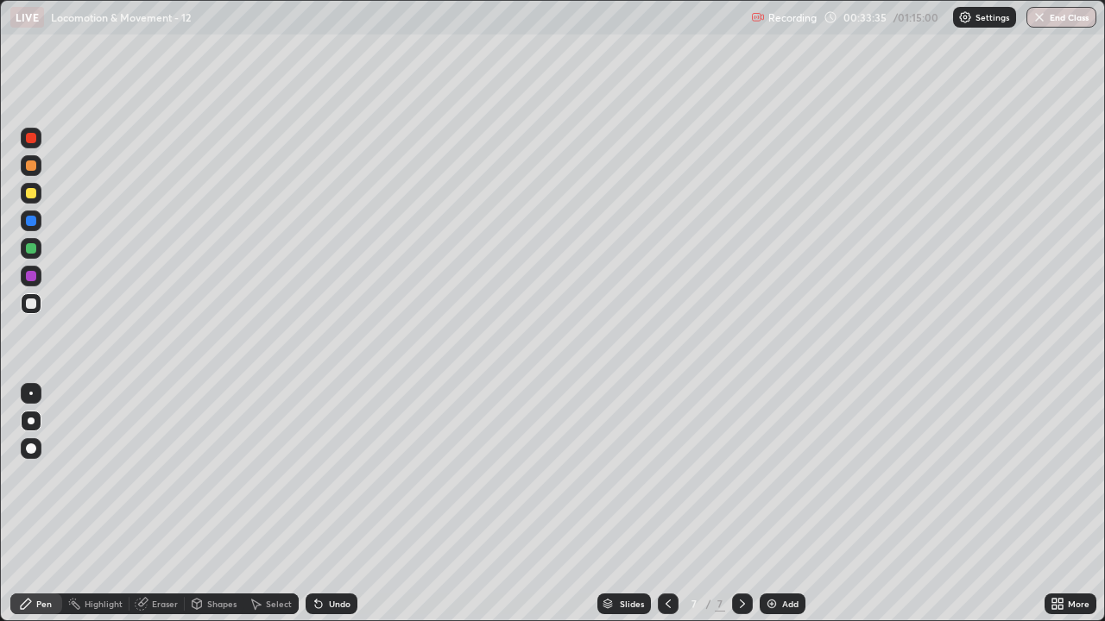
click at [337, 475] on div "Undo" at bounding box center [332, 604] width 52 height 21
click at [342, 475] on div "Undo" at bounding box center [332, 604] width 52 height 21
click at [32, 313] on div at bounding box center [31, 303] width 21 height 21
click at [28, 306] on div at bounding box center [31, 304] width 10 height 10
click at [29, 313] on div at bounding box center [31, 303] width 21 height 21
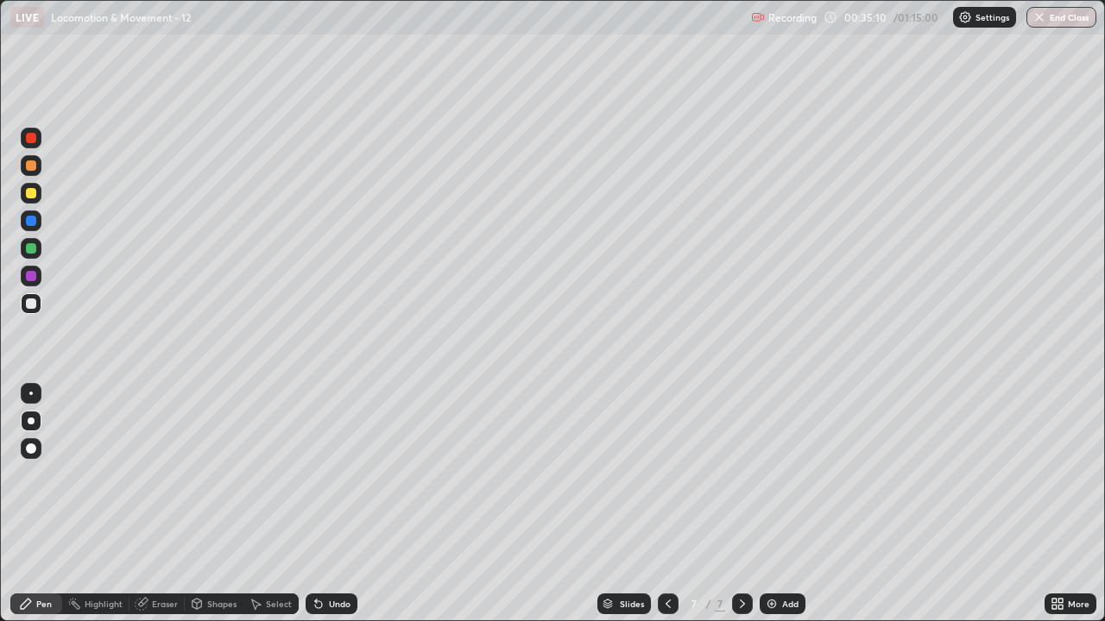
click at [36, 313] on div at bounding box center [31, 303] width 21 height 21
click at [22, 304] on div at bounding box center [31, 303] width 21 height 21
click at [37, 312] on div at bounding box center [31, 303] width 21 height 21
click at [741, 475] on icon at bounding box center [742, 604] width 14 height 14
click at [773, 475] on img at bounding box center [772, 604] width 14 height 14
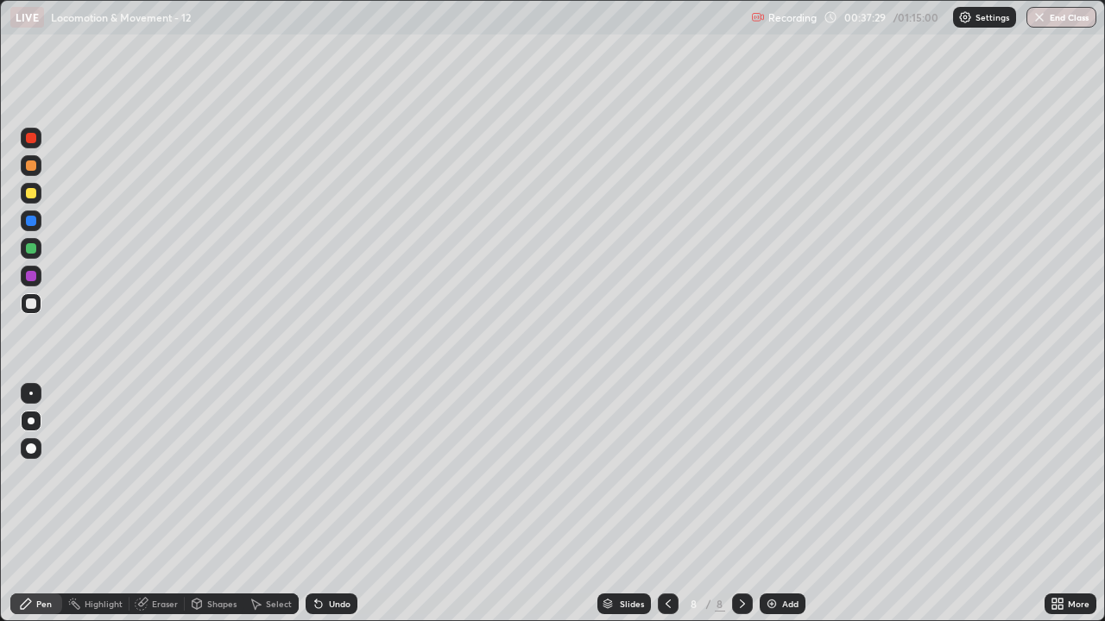
click at [29, 198] on div at bounding box center [31, 193] width 10 height 10
click at [30, 307] on div at bounding box center [31, 304] width 10 height 10
click at [21, 303] on div at bounding box center [31, 303] width 21 height 21
click at [26, 310] on div at bounding box center [31, 303] width 21 height 21
click at [22, 306] on div at bounding box center [31, 303] width 21 height 21
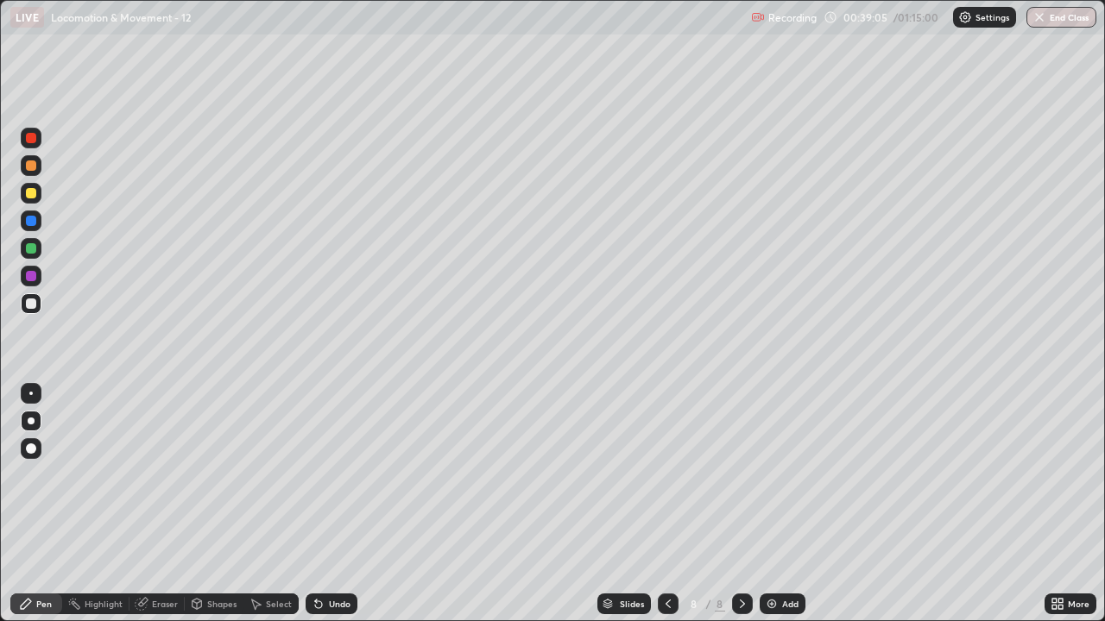
click at [31, 305] on div at bounding box center [31, 304] width 10 height 10
click at [28, 304] on div at bounding box center [31, 304] width 10 height 10
click at [33, 283] on div at bounding box center [31, 276] width 21 height 21
click at [24, 301] on div at bounding box center [31, 303] width 21 height 21
click at [31, 308] on div at bounding box center [31, 304] width 10 height 10
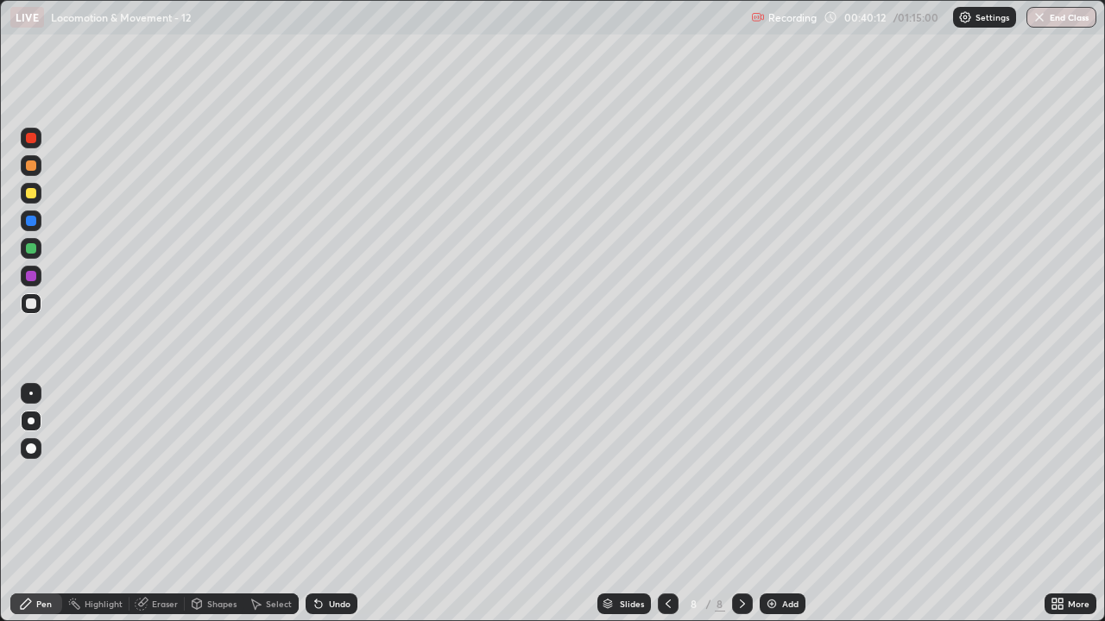
click at [22, 311] on div at bounding box center [31, 303] width 21 height 21
click at [31, 302] on div at bounding box center [31, 304] width 10 height 10
click at [27, 301] on div at bounding box center [31, 304] width 10 height 10
click at [40, 244] on div at bounding box center [31, 248] width 21 height 21
click at [29, 304] on div at bounding box center [31, 304] width 10 height 10
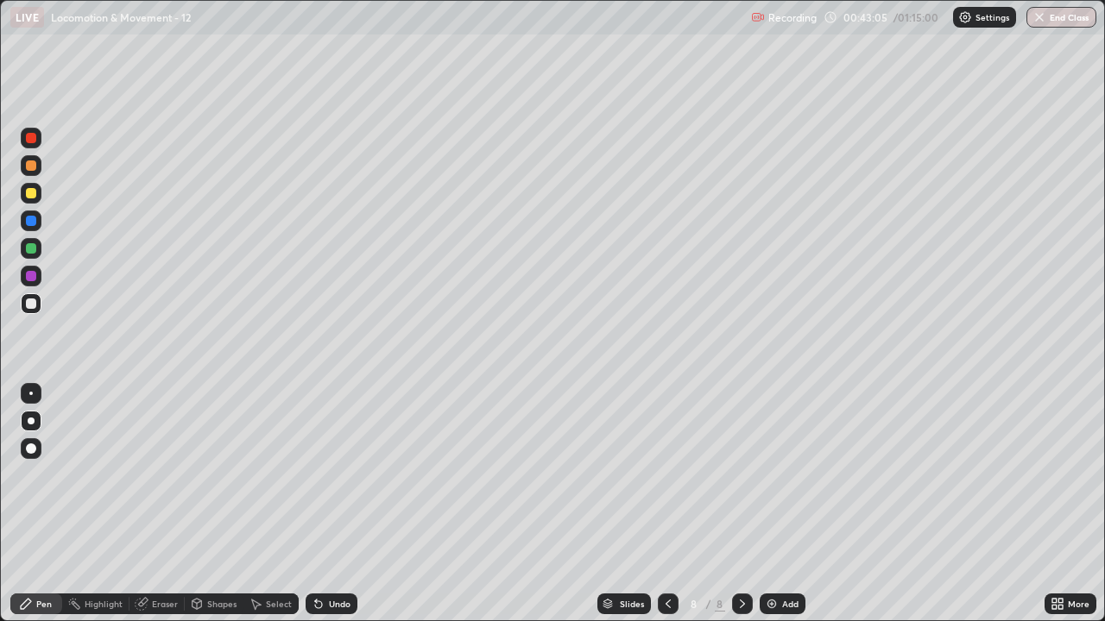
click at [1057, 475] on icon at bounding box center [1057, 604] width 14 height 14
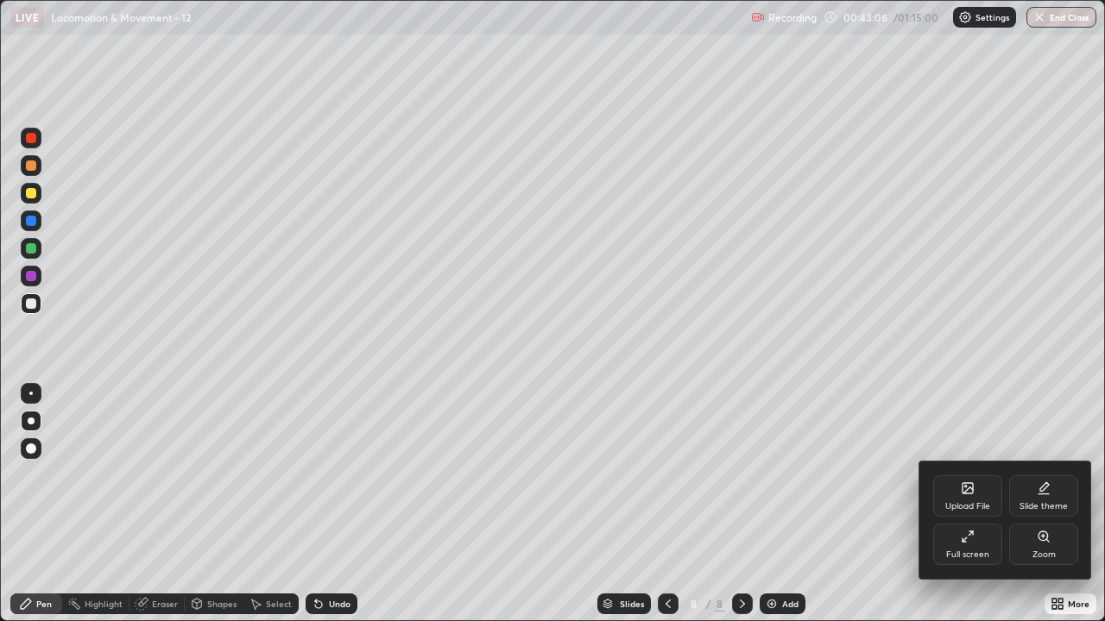
click at [991, 475] on div "Full screen" at bounding box center [967, 544] width 69 height 41
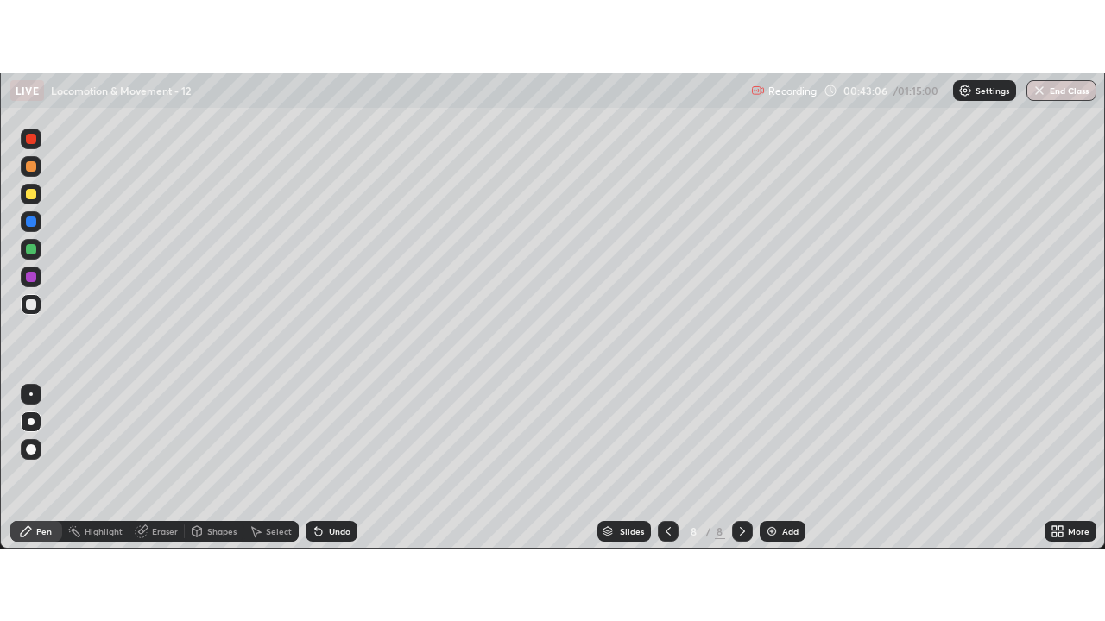
scroll to position [85839, 85210]
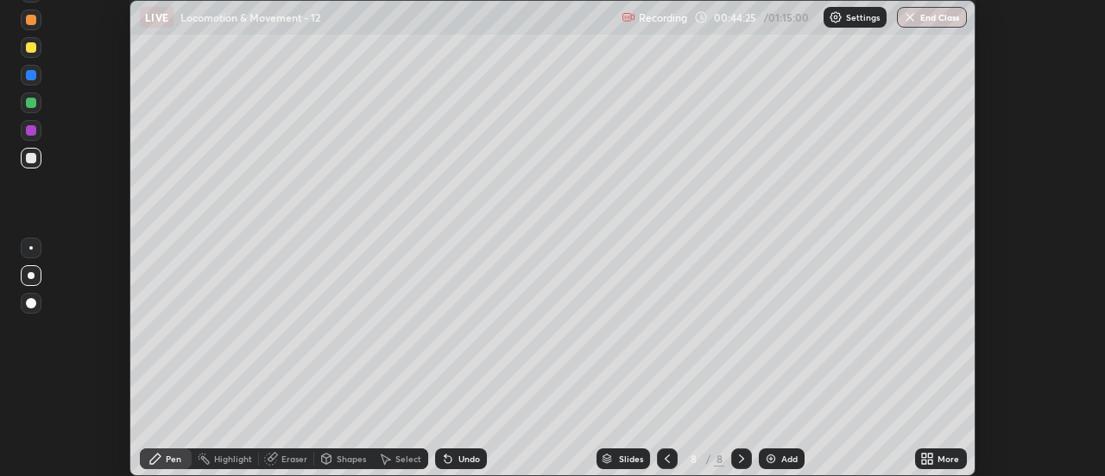
click at [926, 462] on icon at bounding box center [924, 461] width 4 height 4
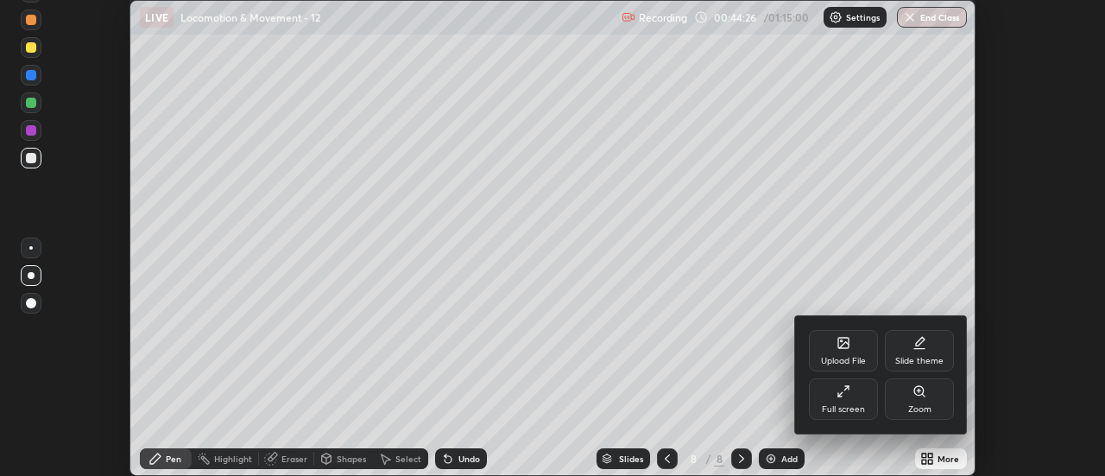
click at [827, 399] on div "Full screen" at bounding box center [843, 398] width 69 height 41
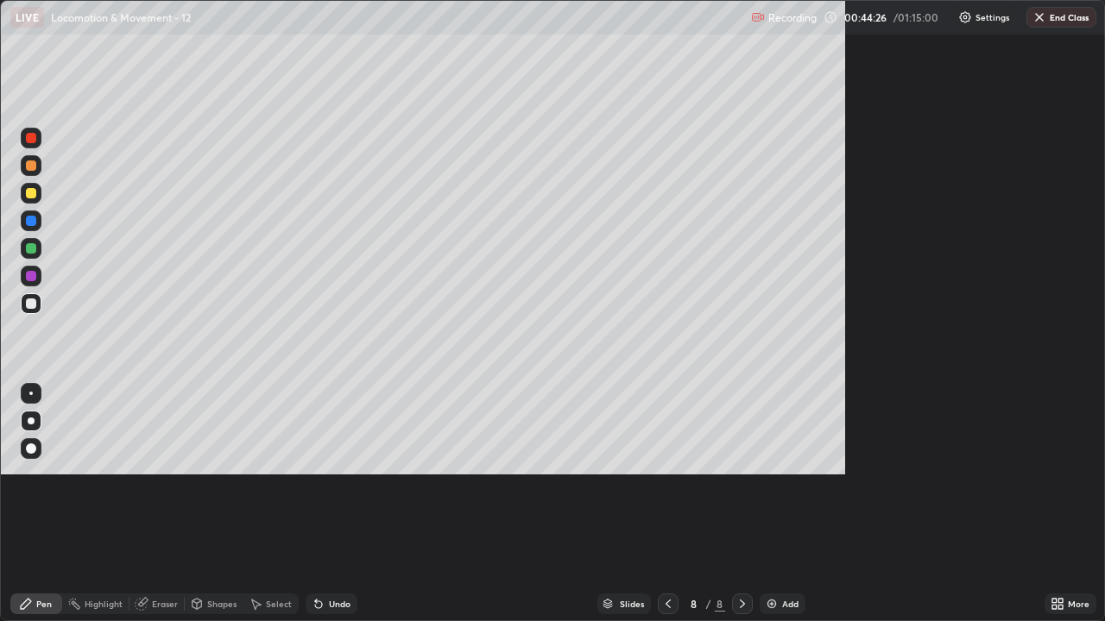
scroll to position [621, 1105]
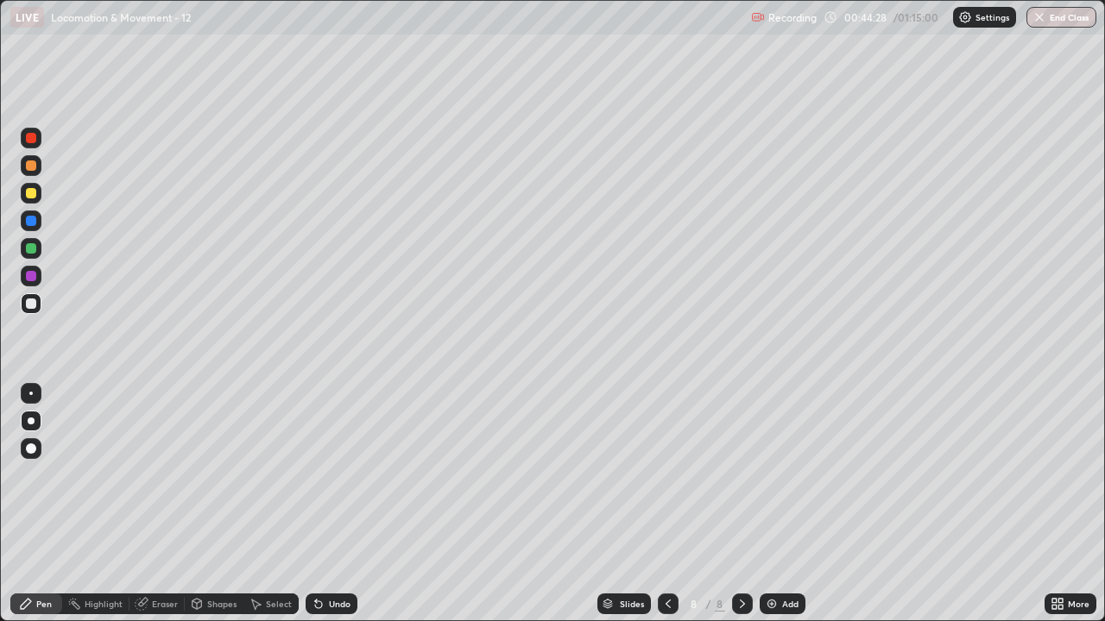
click at [38, 192] on div at bounding box center [31, 193] width 21 height 21
click at [34, 313] on div at bounding box center [31, 303] width 21 height 21
click at [773, 475] on img at bounding box center [772, 604] width 14 height 14
click at [28, 310] on div at bounding box center [31, 303] width 21 height 21
click at [32, 311] on div at bounding box center [31, 303] width 21 height 21
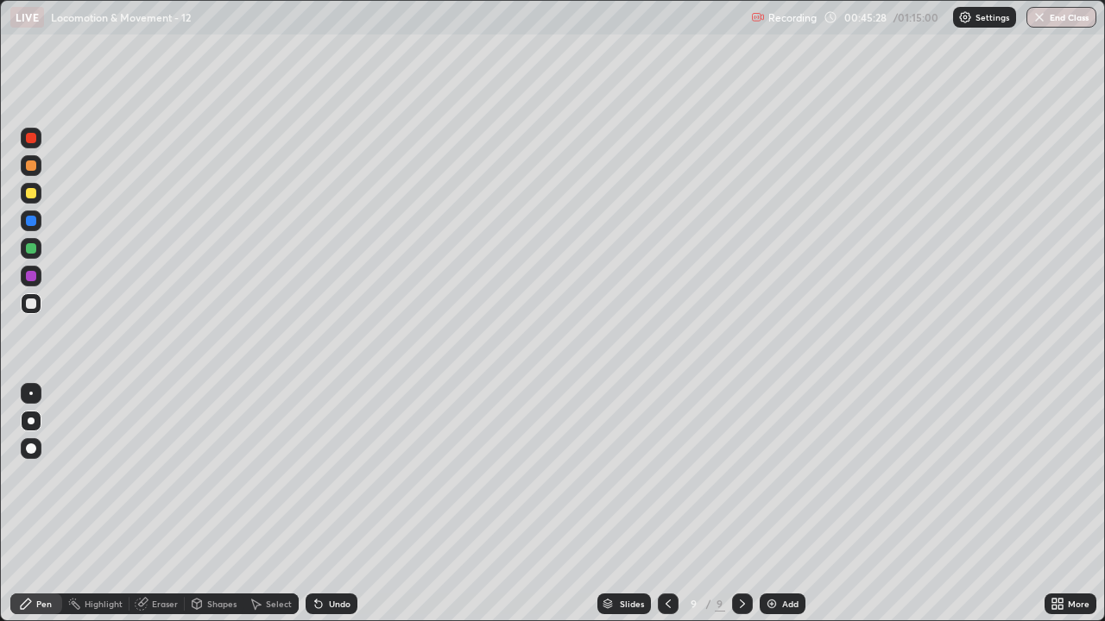
click at [39, 308] on div at bounding box center [31, 303] width 21 height 21
click at [22, 274] on div at bounding box center [31, 276] width 21 height 21
click at [34, 198] on div at bounding box center [31, 193] width 10 height 10
click at [30, 305] on div at bounding box center [31, 304] width 10 height 10
click at [32, 250] on div at bounding box center [31, 248] width 10 height 10
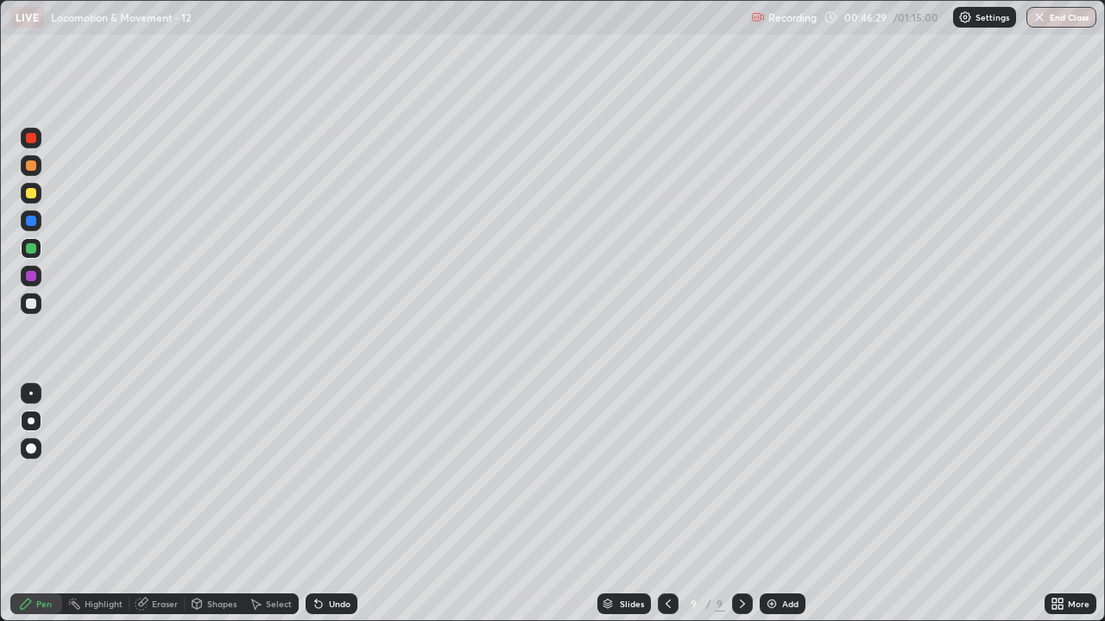
click at [27, 192] on div at bounding box center [31, 193] width 10 height 10
click at [37, 311] on div at bounding box center [31, 303] width 21 height 21
click at [34, 312] on div at bounding box center [31, 303] width 21 height 21
click at [22, 303] on div at bounding box center [31, 303] width 21 height 21
click at [340, 475] on div "Undo" at bounding box center [332, 604] width 52 height 21
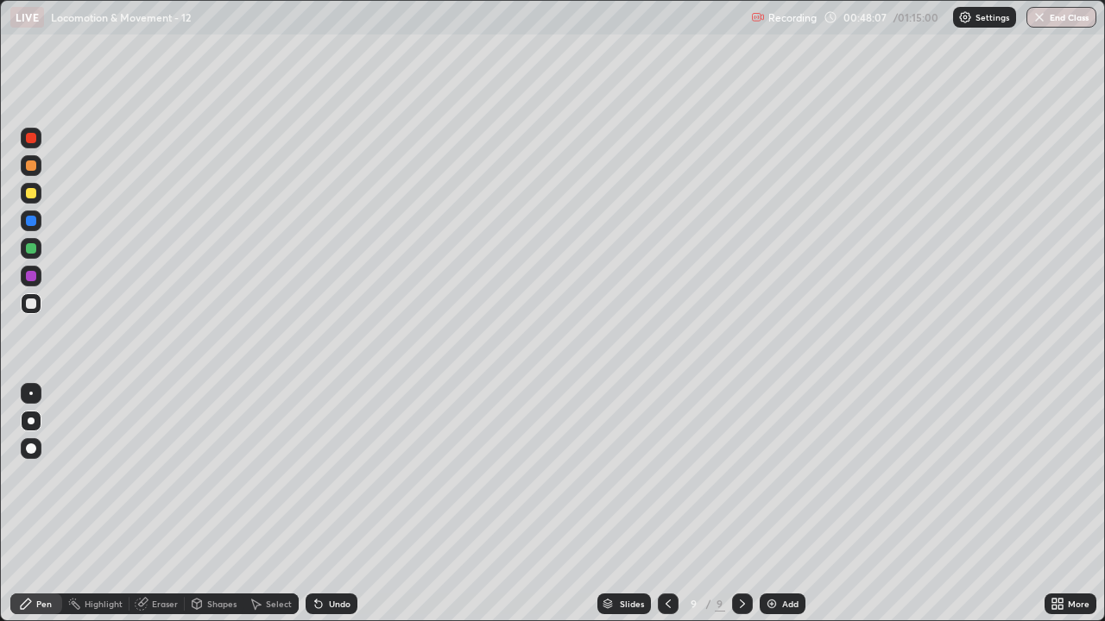
click at [341, 475] on div "Undo" at bounding box center [332, 604] width 52 height 21
click at [343, 475] on div "Undo" at bounding box center [332, 604] width 52 height 21
click at [344, 475] on div "Undo" at bounding box center [332, 604] width 52 height 21
click at [343, 475] on div "Undo" at bounding box center [332, 604] width 52 height 21
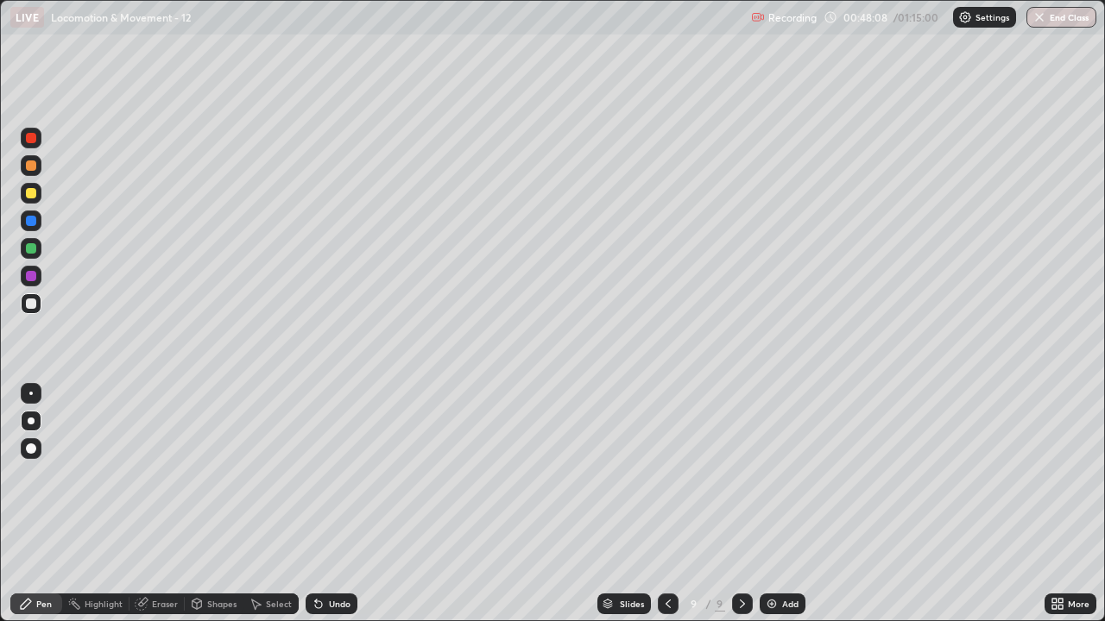
click at [341, 475] on div "Undo" at bounding box center [332, 604] width 52 height 21
click at [338, 475] on div "Undo" at bounding box center [332, 604] width 52 height 21
click at [339, 475] on div "Undo" at bounding box center [332, 604] width 52 height 21
click at [28, 312] on div at bounding box center [31, 303] width 21 height 21
click at [345, 475] on div "Undo" at bounding box center [340, 604] width 22 height 9
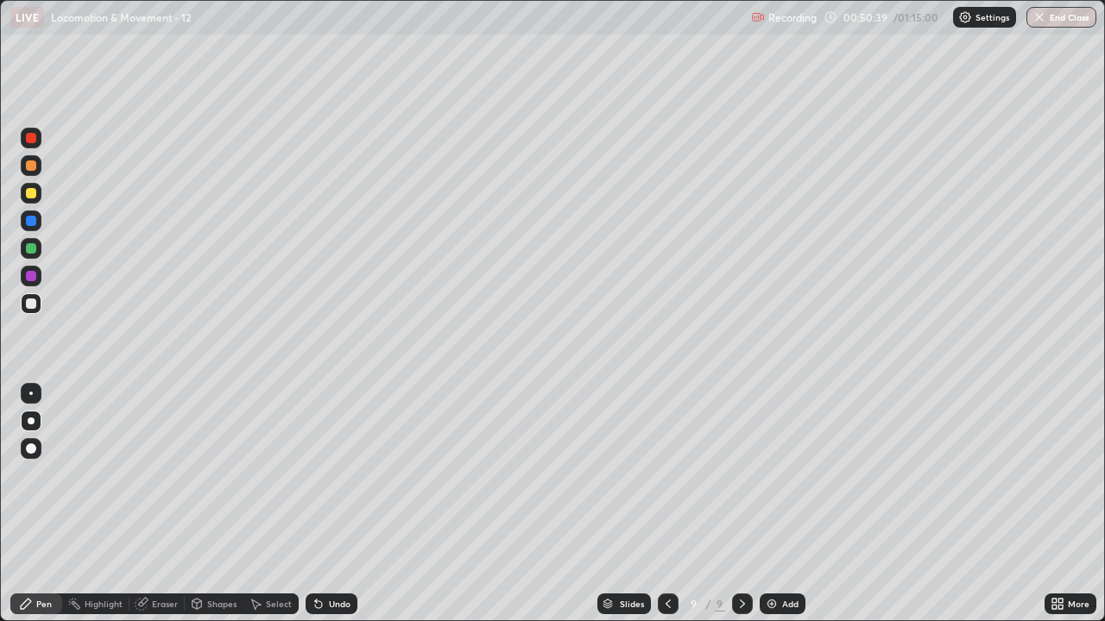
click at [23, 278] on div at bounding box center [31, 276] width 21 height 21
click at [147, 475] on icon at bounding box center [142, 604] width 14 height 14
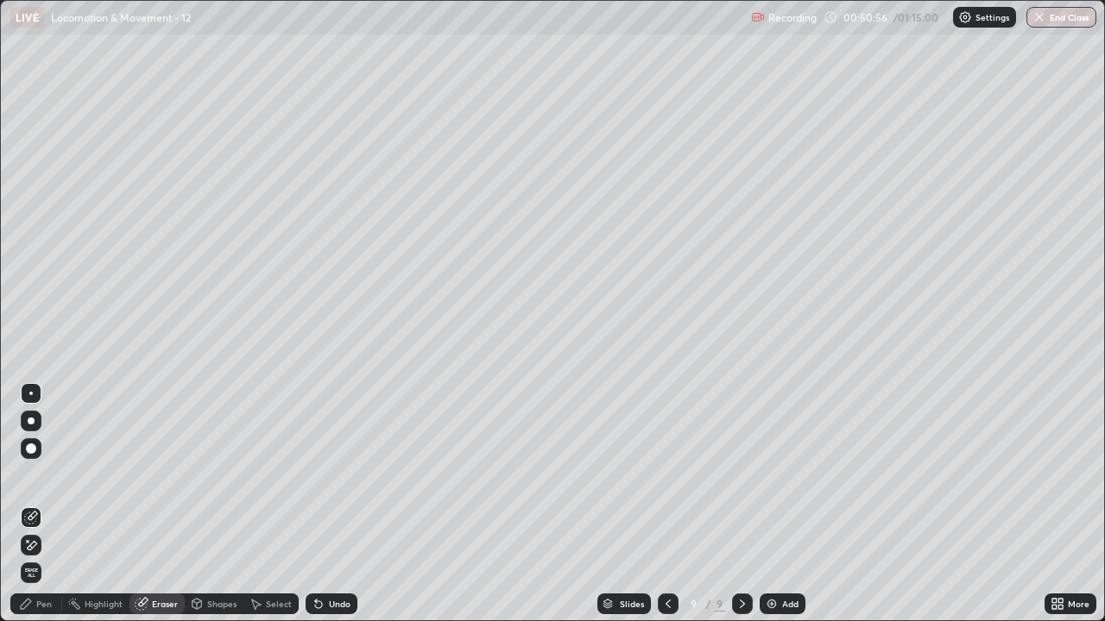
click at [54, 475] on div "Pen" at bounding box center [36, 604] width 52 height 21
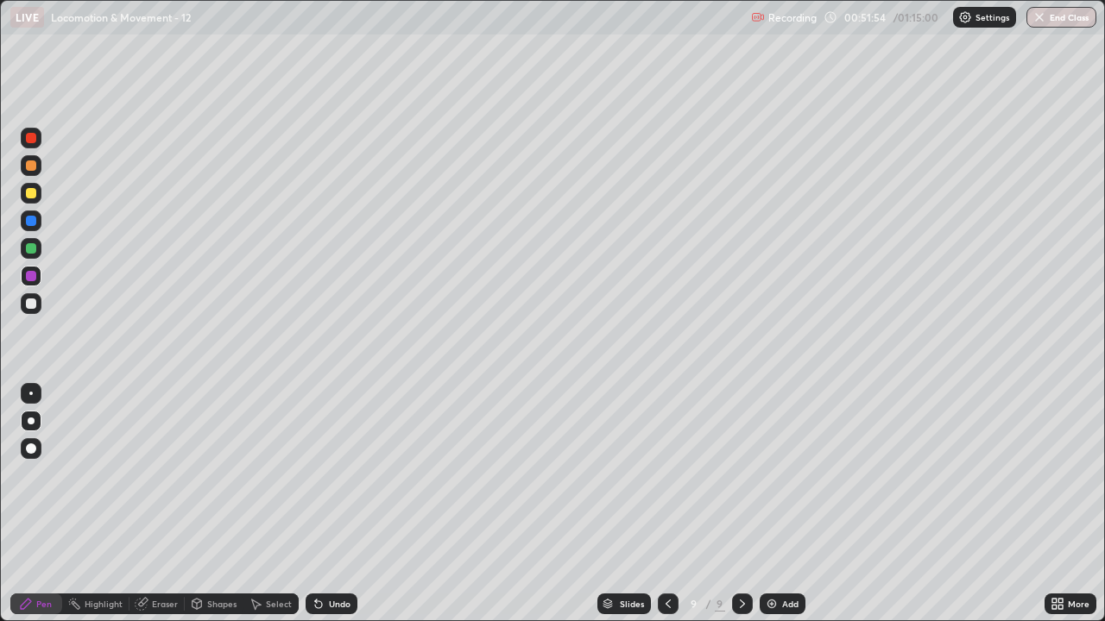
click at [741, 475] on icon at bounding box center [742, 604] width 14 height 14
click at [777, 475] on img at bounding box center [772, 604] width 14 height 14
click at [29, 221] on div at bounding box center [31, 221] width 10 height 10
click at [35, 303] on div at bounding box center [31, 304] width 10 height 10
click at [31, 305] on div at bounding box center [31, 304] width 10 height 10
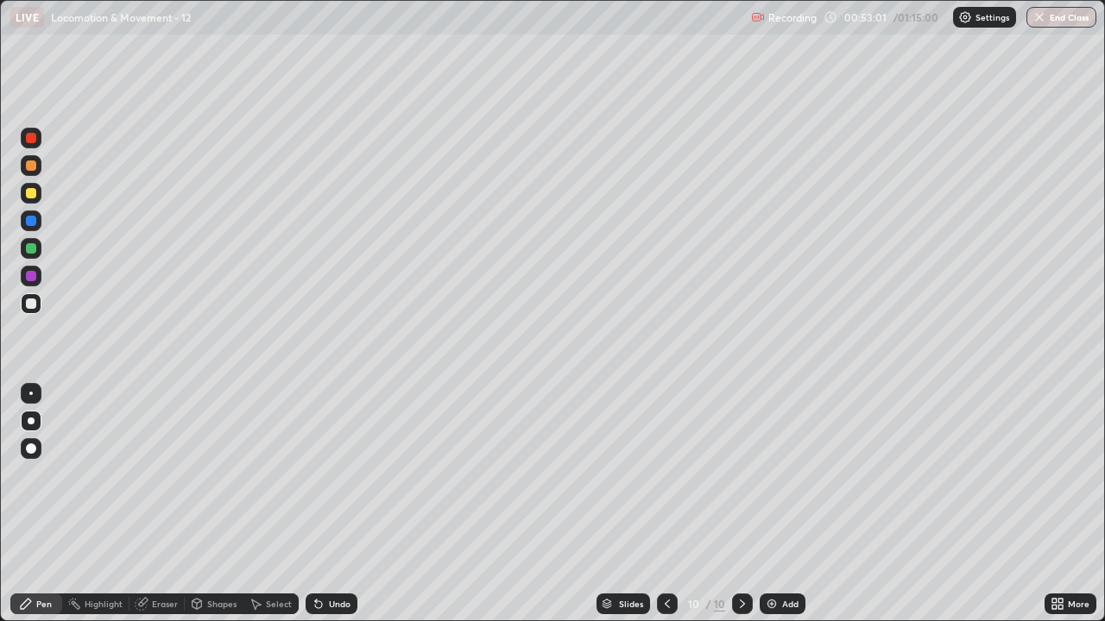
click at [30, 312] on div at bounding box center [31, 303] width 21 height 21
click at [28, 299] on div at bounding box center [31, 304] width 10 height 10
click at [28, 308] on div at bounding box center [31, 304] width 10 height 10
click at [334, 475] on div "Undo" at bounding box center [340, 604] width 22 height 9
click at [23, 313] on div at bounding box center [31, 304] width 21 height 28
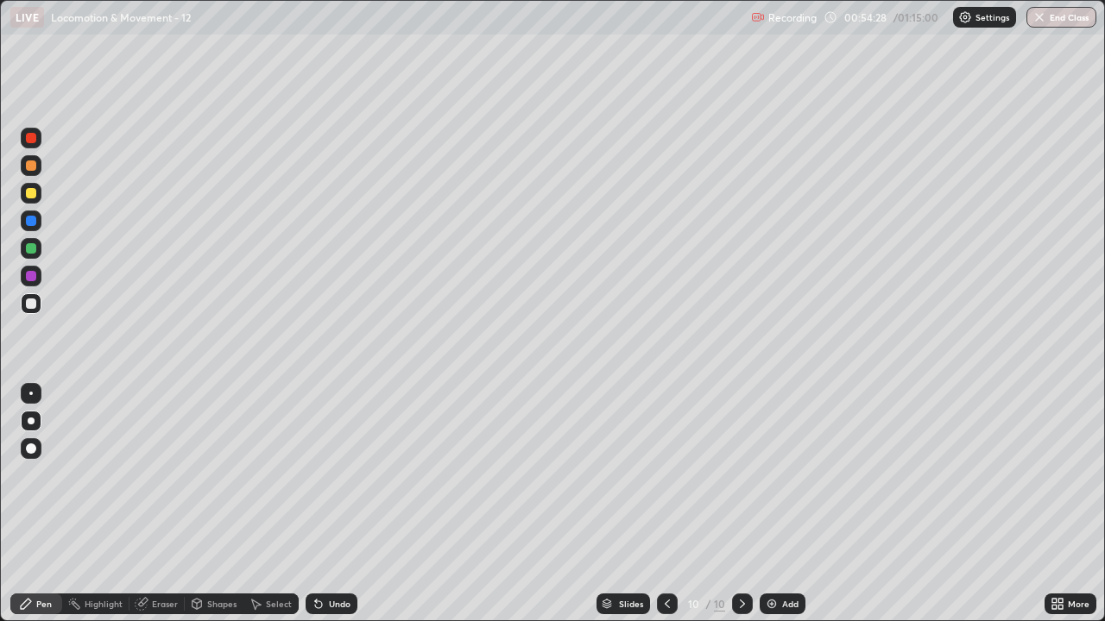
click at [23, 308] on div at bounding box center [31, 303] width 21 height 21
click at [640, 475] on div "Slides" at bounding box center [623, 604] width 54 height 21
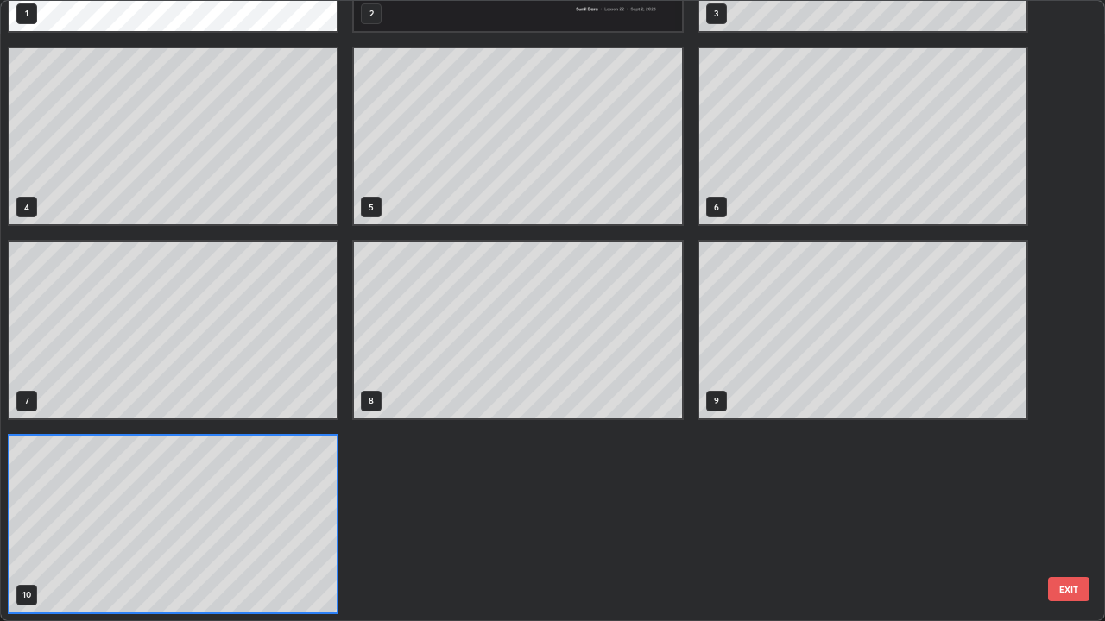
scroll to position [615, 1094]
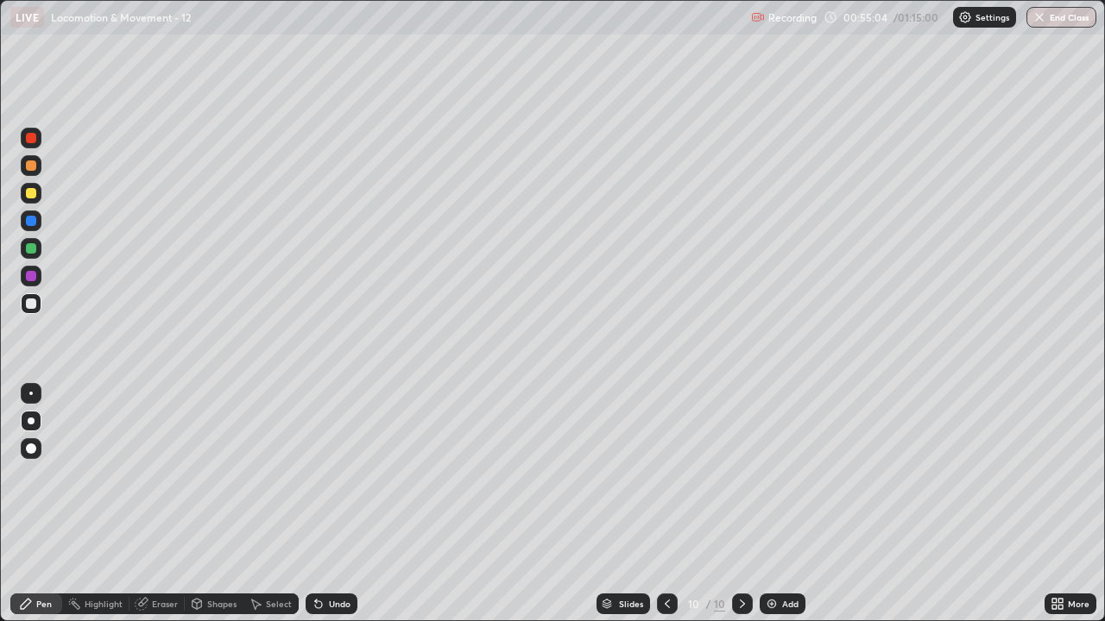
click at [28, 279] on div at bounding box center [31, 276] width 10 height 10
click at [36, 311] on div at bounding box center [31, 303] width 21 height 21
click at [38, 193] on div at bounding box center [31, 193] width 21 height 21
click at [341, 475] on div "Undo" at bounding box center [340, 604] width 22 height 9
click at [344, 475] on div "Undo" at bounding box center [340, 604] width 22 height 9
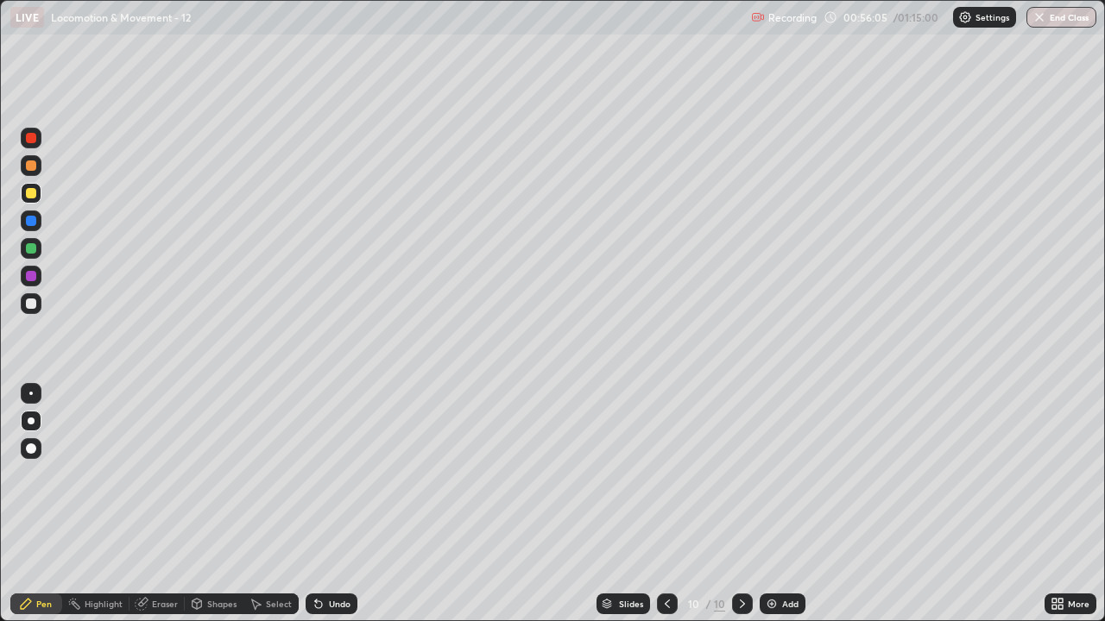
click at [344, 475] on div "Undo" at bounding box center [340, 604] width 22 height 9
click at [625, 475] on div "Slides" at bounding box center [631, 604] width 24 height 9
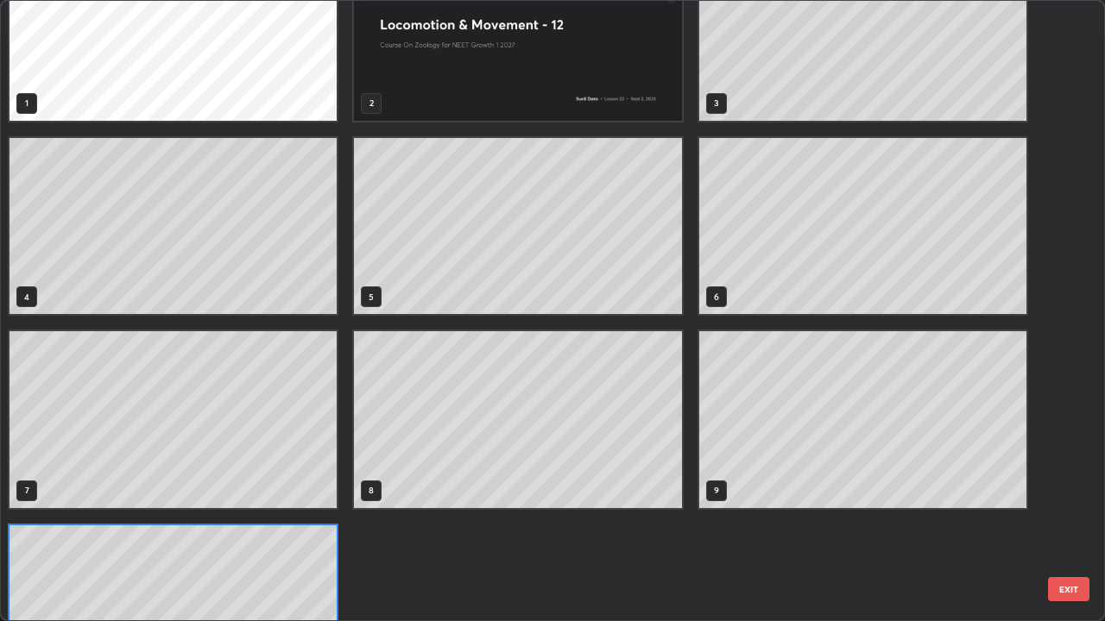
scroll to position [56, 0]
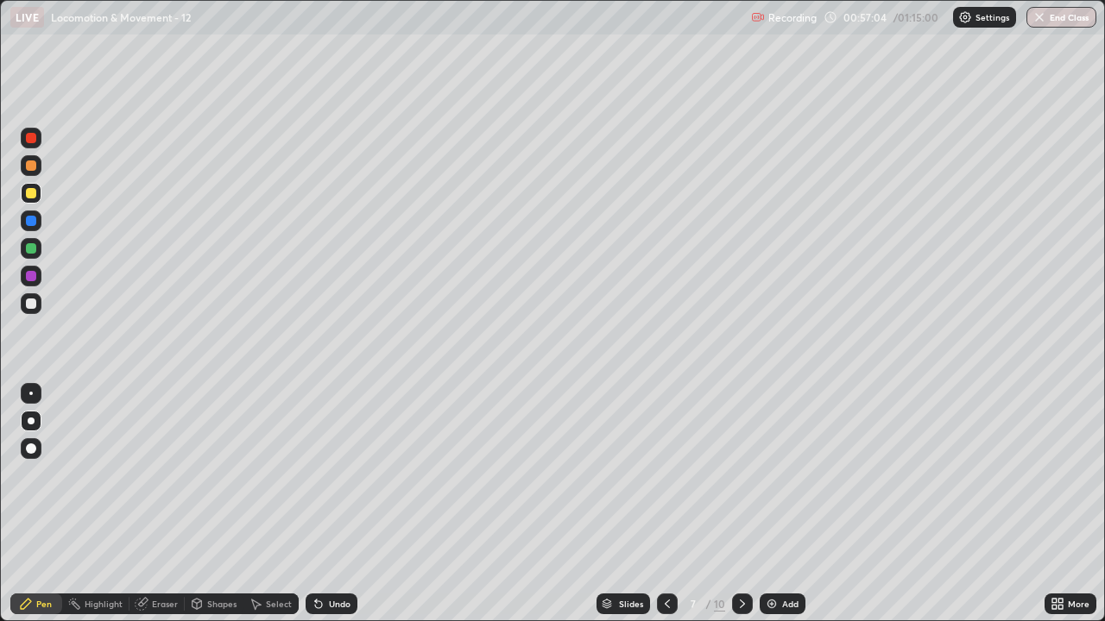
click at [352, 475] on div "Undo" at bounding box center [332, 604] width 52 height 21
click at [351, 475] on div "Undo" at bounding box center [332, 604] width 52 height 21
click at [352, 475] on div "Undo" at bounding box center [332, 604] width 52 height 21
click at [619, 475] on div "Slides" at bounding box center [623, 604] width 54 height 21
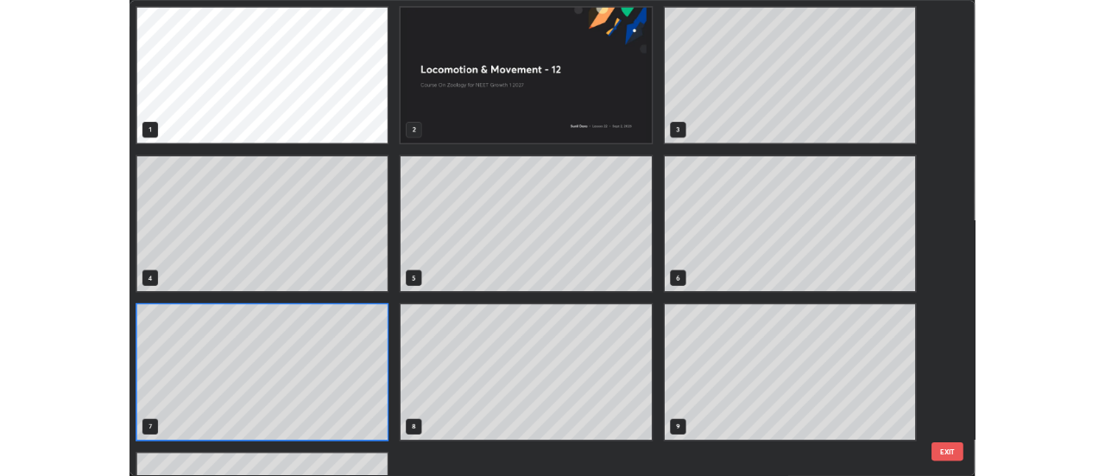
scroll to position [155, 0]
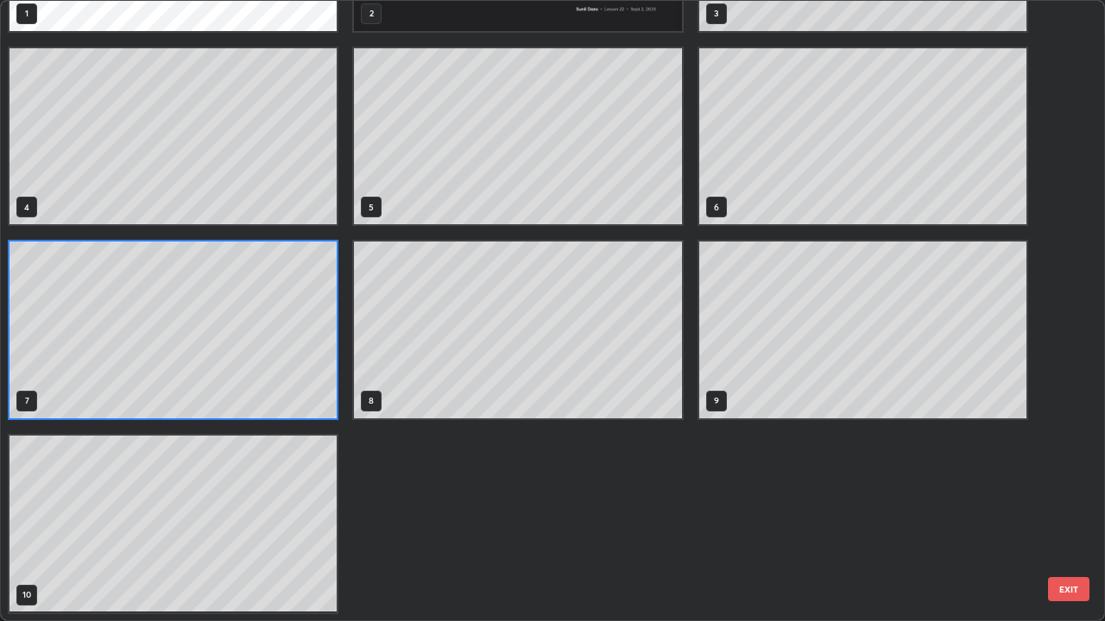
click at [228, 475] on div "1 2 3 4 5 6 7 8 9 10" at bounding box center [537, 311] width 1073 height 620
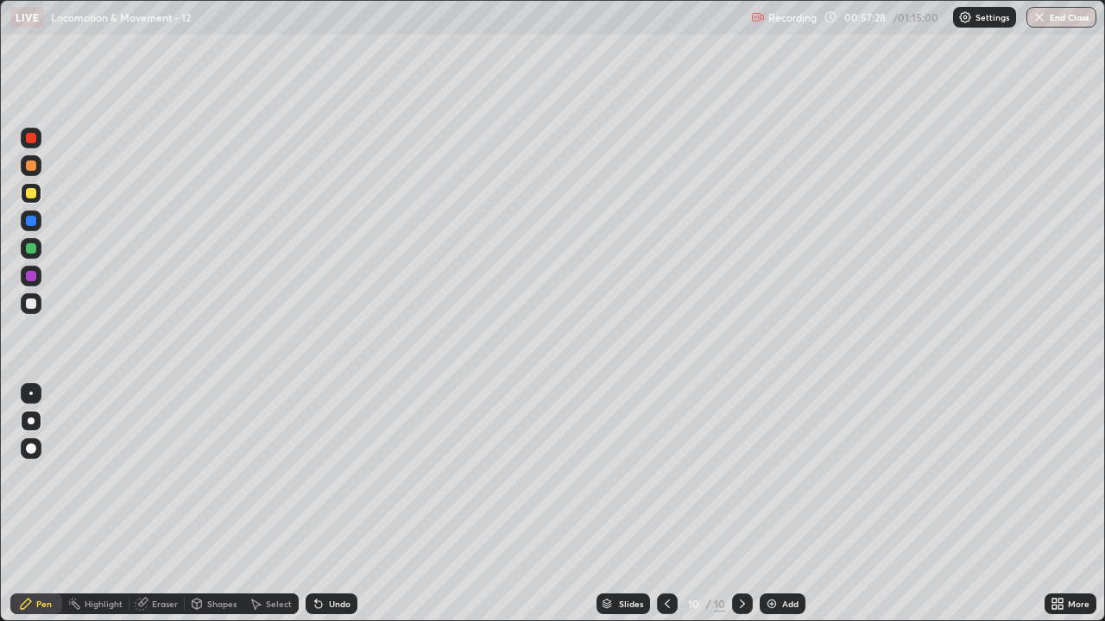
click at [40, 220] on div at bounding box center [31, 221] width 21 height 21
click at [741, 475] on icon at bounding box center [742, 604] width 14 height 14
click at [783, 475] on div "Add" at bounding box center [790, 604] width 16 height 9
click at [29, 175] on div at bounding box center [31, 165] width 21 height 21
click at [35, 308] on div at bounding box center [31, 303] width 21 height 21
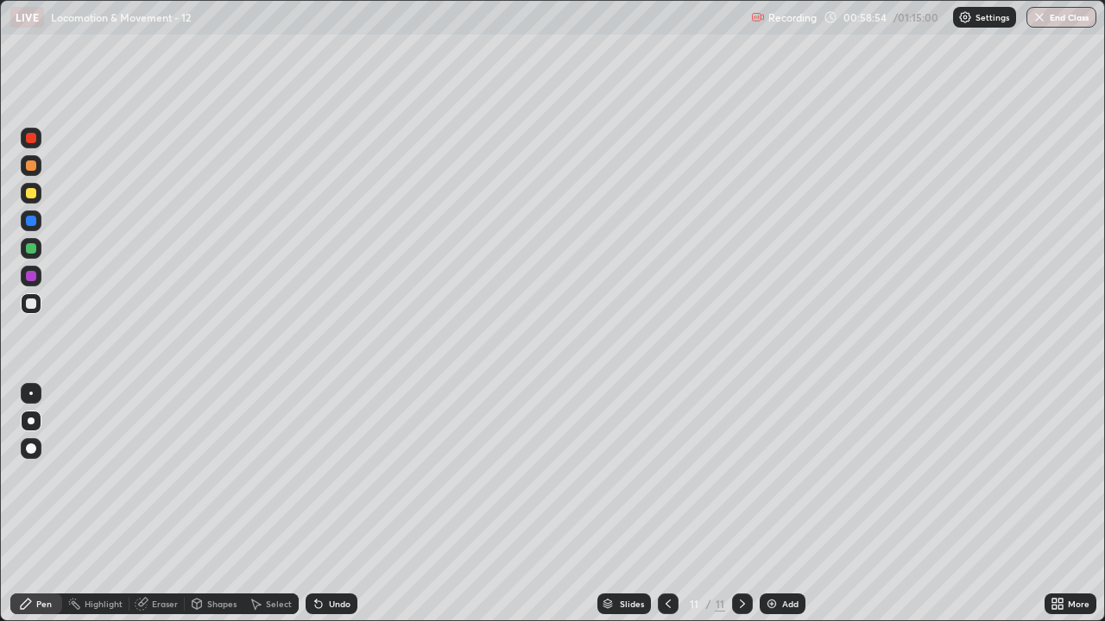
click at [22, 312] on div at bounding box center [31, 304] width 21 height 28
click at [33, 312] on div at bounding box center [31, 303] width 21 height 21
click at [37, 306] on div at bounding box center [31, 303] width 21 height 21
click at [23, 311] on div at bounding box center [31, 303] width 21 height 21
click at [33, 196] on div at bounding box center [31, 193] width 10 height 10
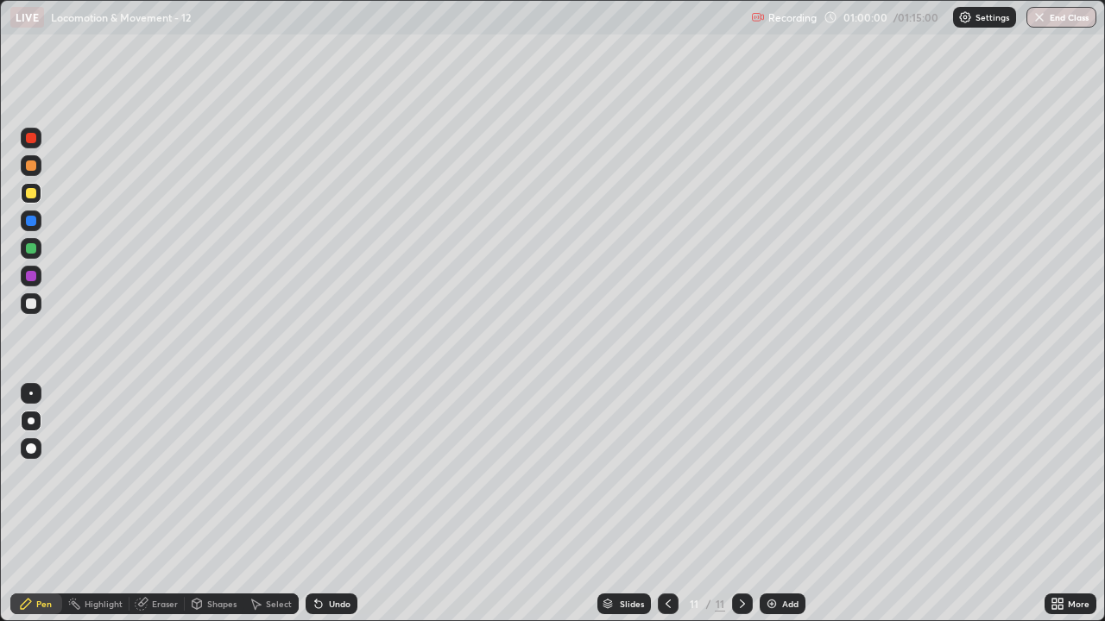
click at [26, 306] on div at bounding box center [31, 303] width 21 height 21
click at [348, 475] on div "Undo" at bounding box center [332, 604] width 52 height 21
click at [33, 245] on div at bounding box center [31, 248] width 10 height 10
click at [24, 192] on div at bounding box center [31, 193] width 21 height 21
click at [28, 251] on div at bounding box center [31, 248] width 10 height 10
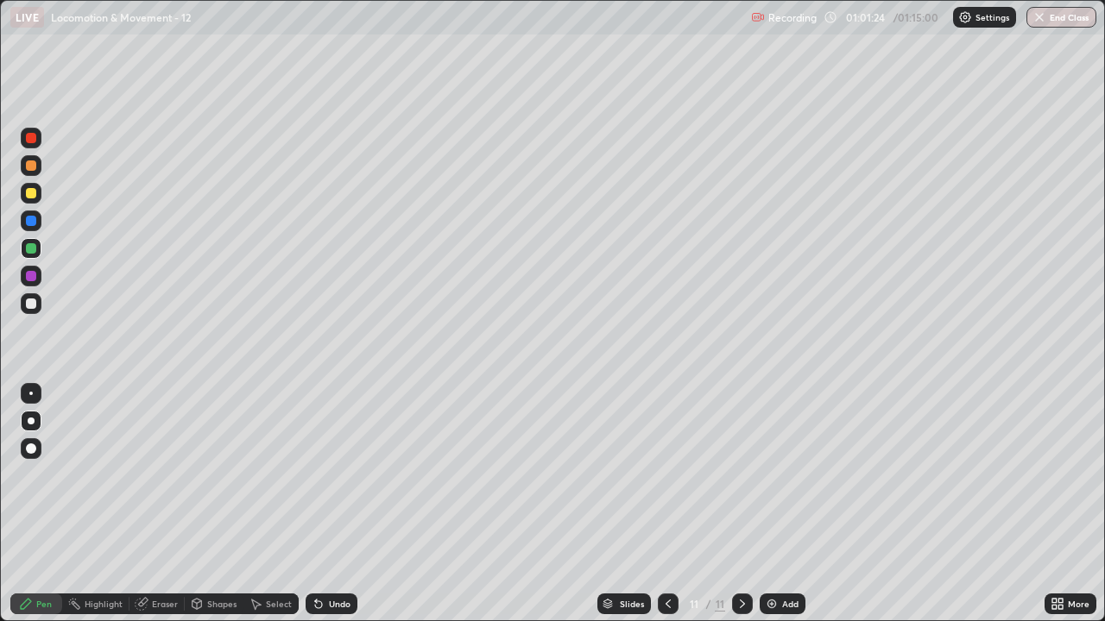
click at [329, 475] on div "Undo" at bounding box center [340, 604] width 22 height 9
click at [339, 475] on div "Undo" at bounding box center [340, 604] width 22 height 9
click at [28, 305] on div at bounding box center [31, 304] width 10 height 10
click at [31, 308] on div at bounding box center [31, 304] width 10 height 10
click at [36, 312] on div at bounding box center [31, 303] width 21 height 21
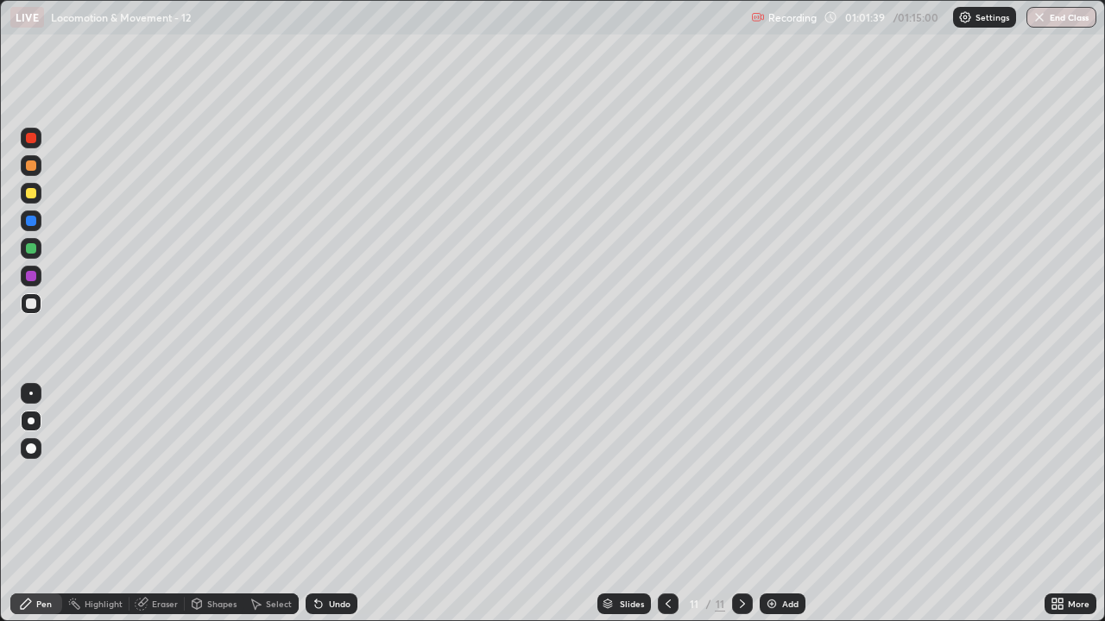
click at [35, 249] on div at bounding box center [31, 248] width 10 height 10
click at [40, 199] on div at bounding box center [31, 193] width 21 height 21
click at [35, 225] on div at bounding box center [31, 221] width 21 height 21
click at [30, 302] on div at bounding box center [31, 304] width 10 height 10
click at [33, 312] on div at bounding box center [31, 303] width 21 height 21
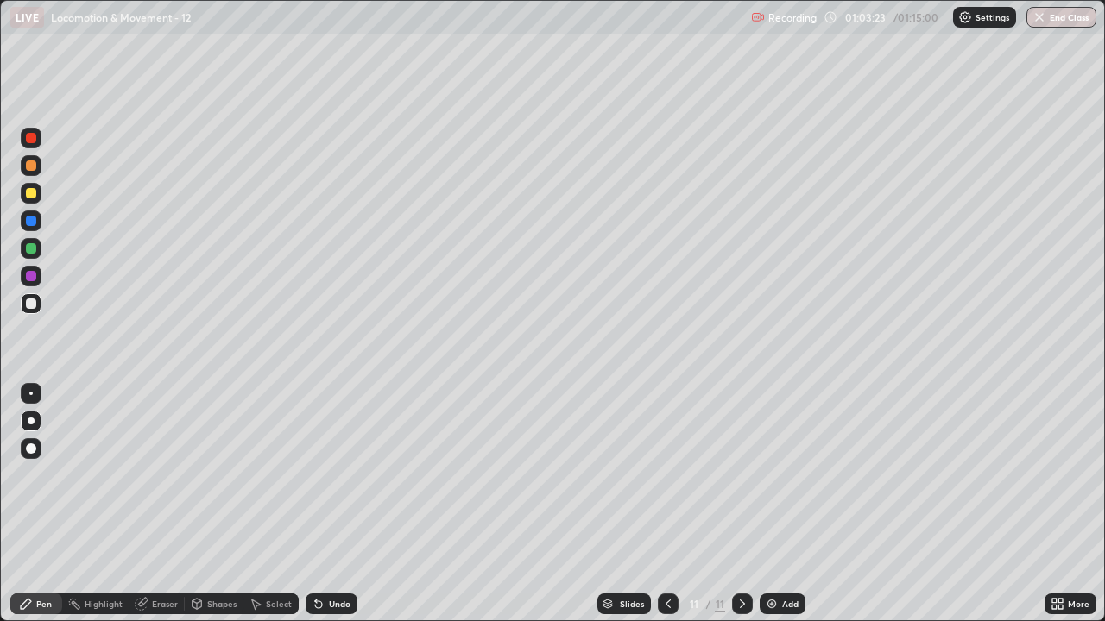
click at [31, 311] on div at bounding box center [31, 303] width 21 height 21
click at [735, 475] on div at bounding box center [742, 604] width 21 height 35
click at [748, 475] on div at bounding box center [742, 604] width 21 height 35
click at [30, 312] on div at bounding box center [31, 303] width 21 height 21
click at [31, 194] on div at bounding box center [31, 193] width 10 height 10
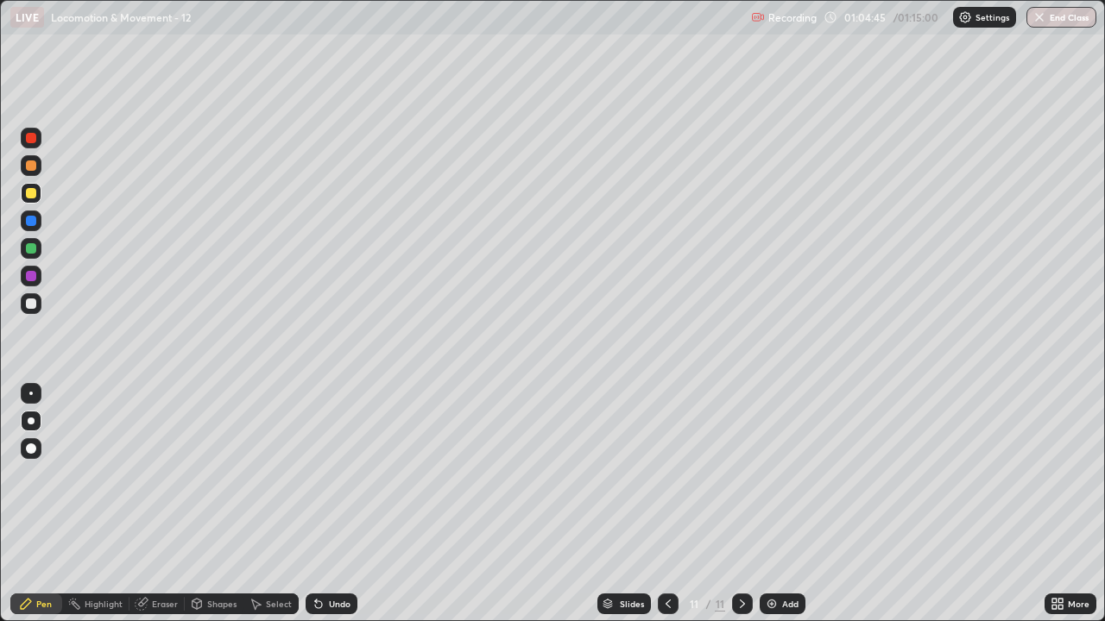
click at [772, 475] on div "Add" at bounding box center [783, 604] width 46 height 21
click at [26, 306] on div at bounding box center [31, 304] width 10 height 10
click at [28, 224] on div at bounding box center [31, 221] width 10 height 10
click at [27, 299] on div at bounding box center [31, 303] width 21 height 21
click at [38, 306] on div at bounding box center [31, 303] width 21 height 21
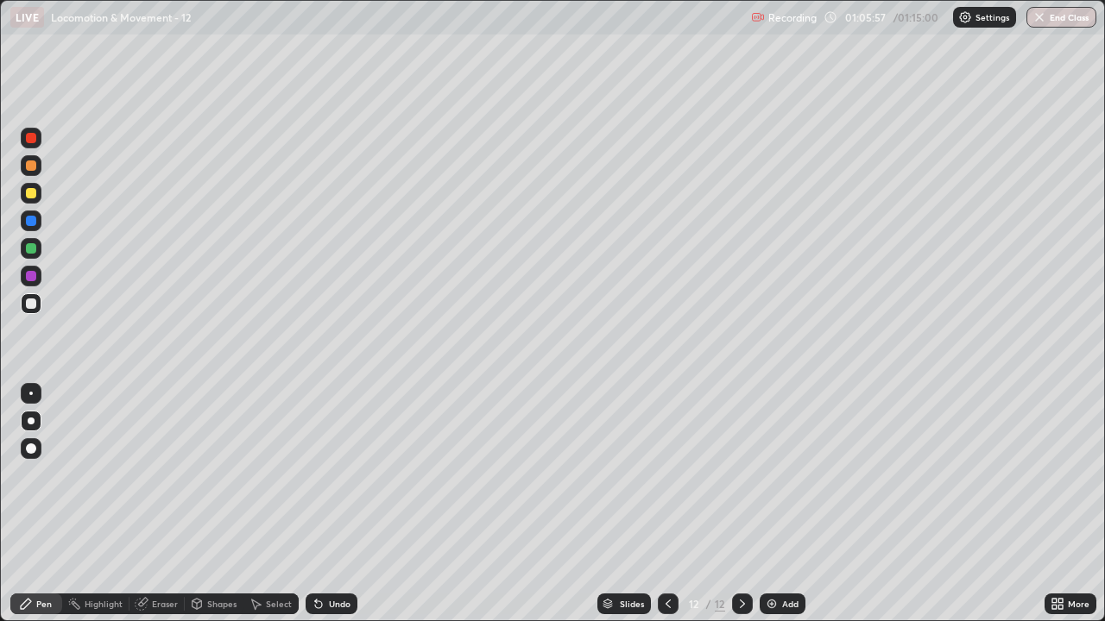
click at [23, 306] on div at bounding box center [31, 303] width 21 height 21
click at [32, 297] on div at bounding box center [31, 303] width 21 height 21
click at [35, 303] on div at bounding box center [31, 304] width 10 height 10
click at [33, 306] on div at bounding box center [31, 304] width 10 height 10
click at [35, 306] on div at bounding box center [31, 304] width 10 height 10
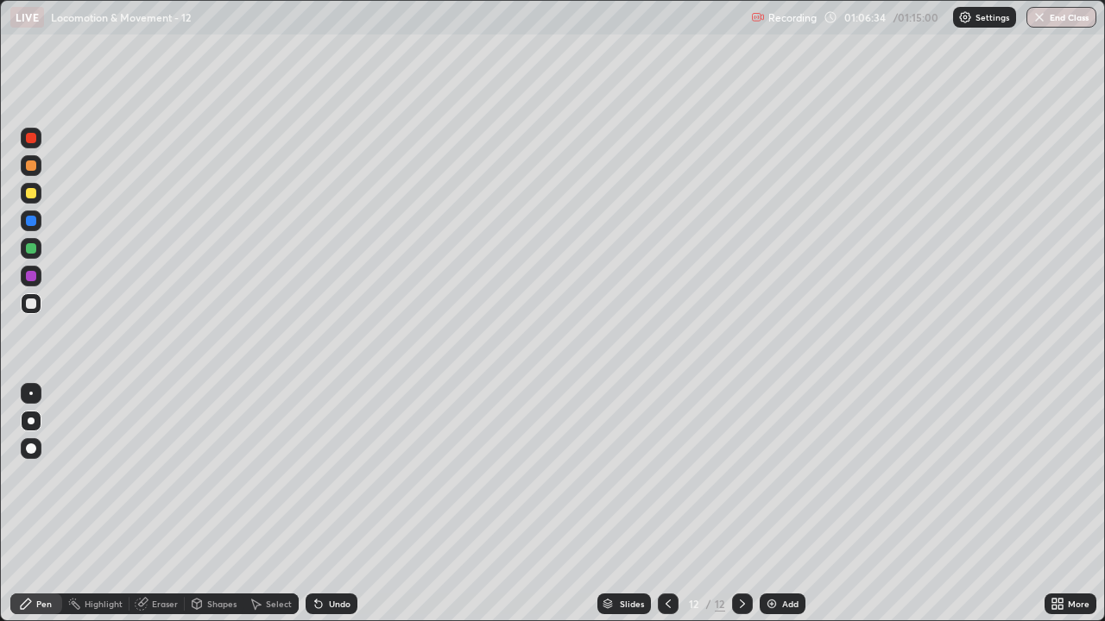
click at [27, 306] on div at bounding box center [31, 304] width 10 height 10
click at [23, 306] on div at bounding box center [31, 303] width 21 height 21
click at [18, 312] on div at bounding box center [31, 304] width 28 height 28
click at [784, 475] on div "Add" at bounding box center [790, 604] width 16 height 9
click at [666, 475] on icon at bounding box center [668, 604] width 14 height 14
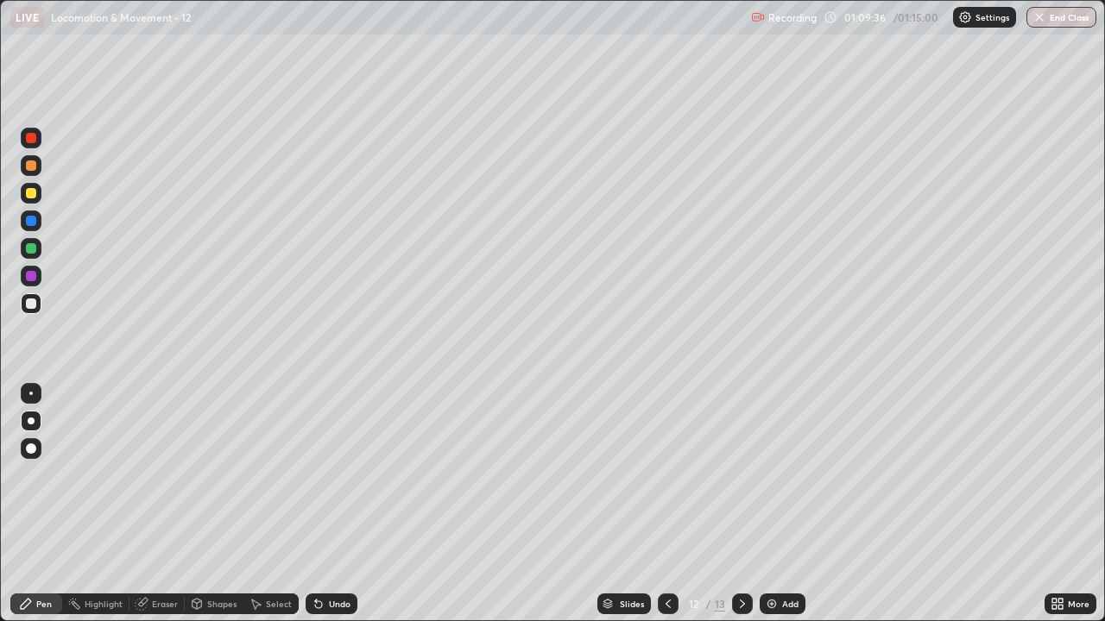
click at [1053, 475] on icon at bounding box center [1054, 607] width 4 height 4
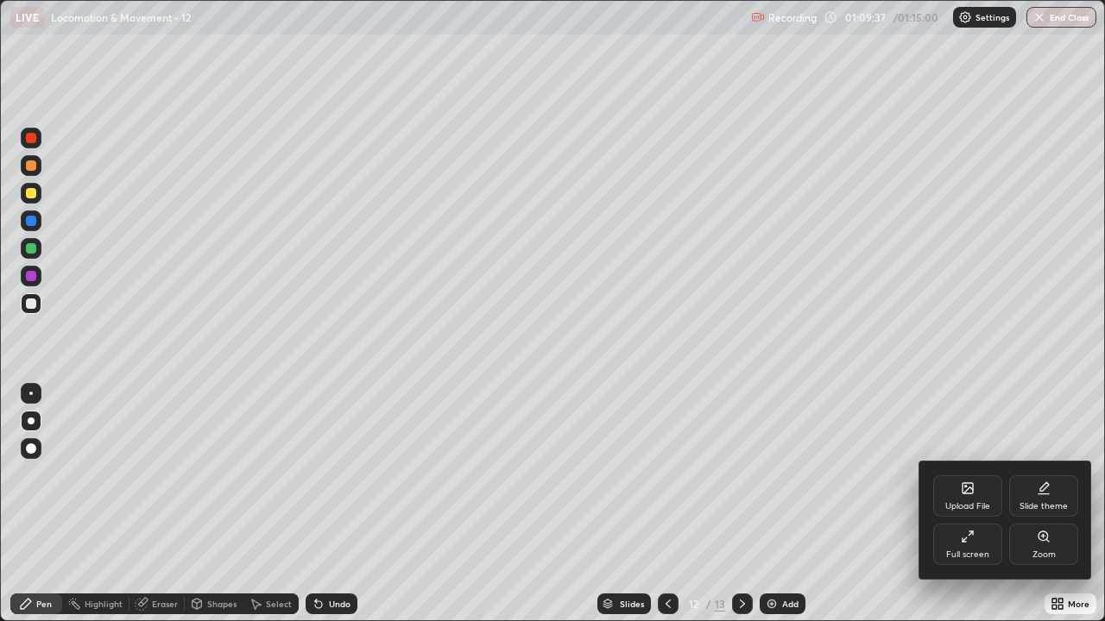
click at [812, 475] on div at bounding box center [552, 310] width 1105 height 621
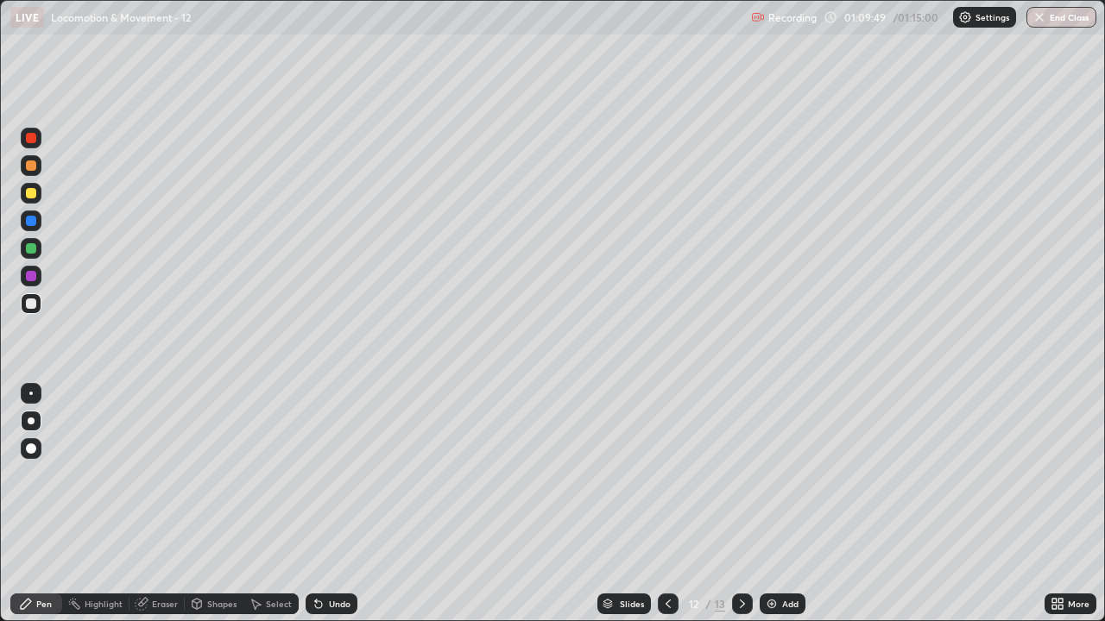
click at [1054, 475] on icon at bounding box center [1054, 601] width 4 height 4
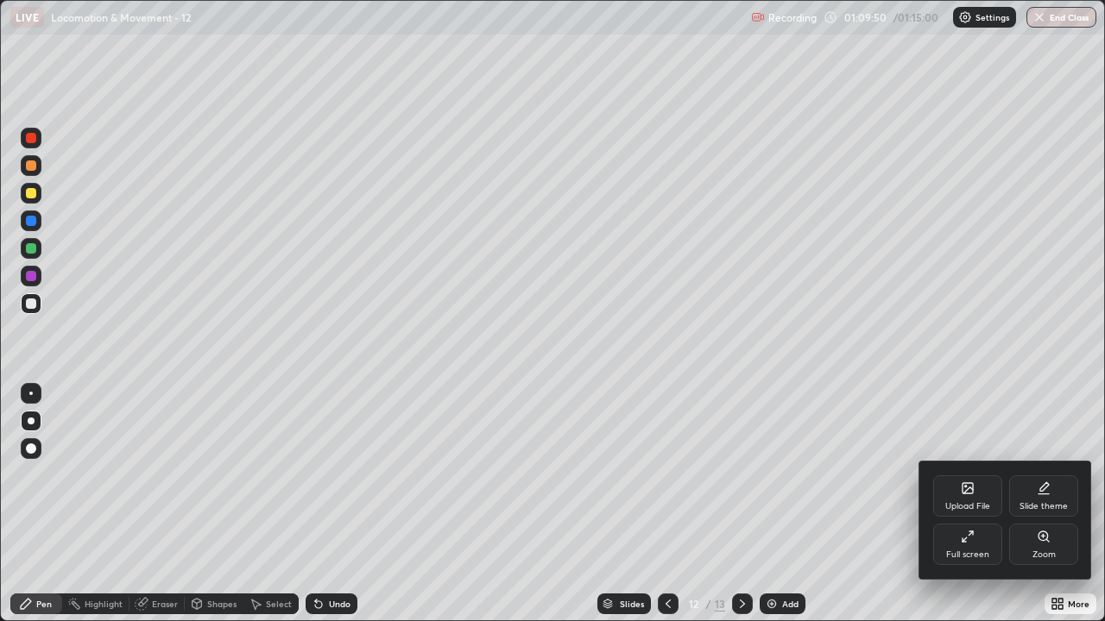
click at [956, 475] on div "Full screen" at bounding box center [967, 555] width 43 height 9
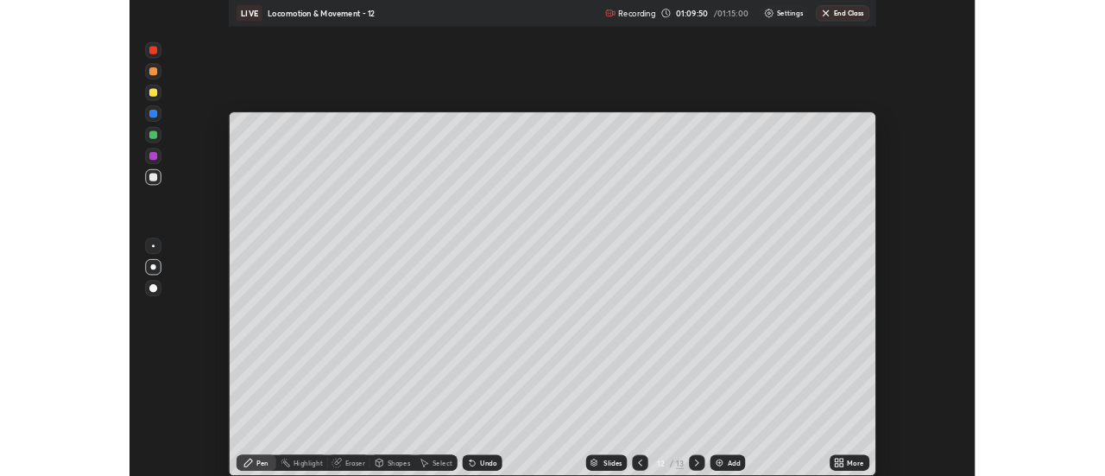
scroll to position [85839, 85210]
